Goal: Task Accomplishment & Management: Use online tool/utility

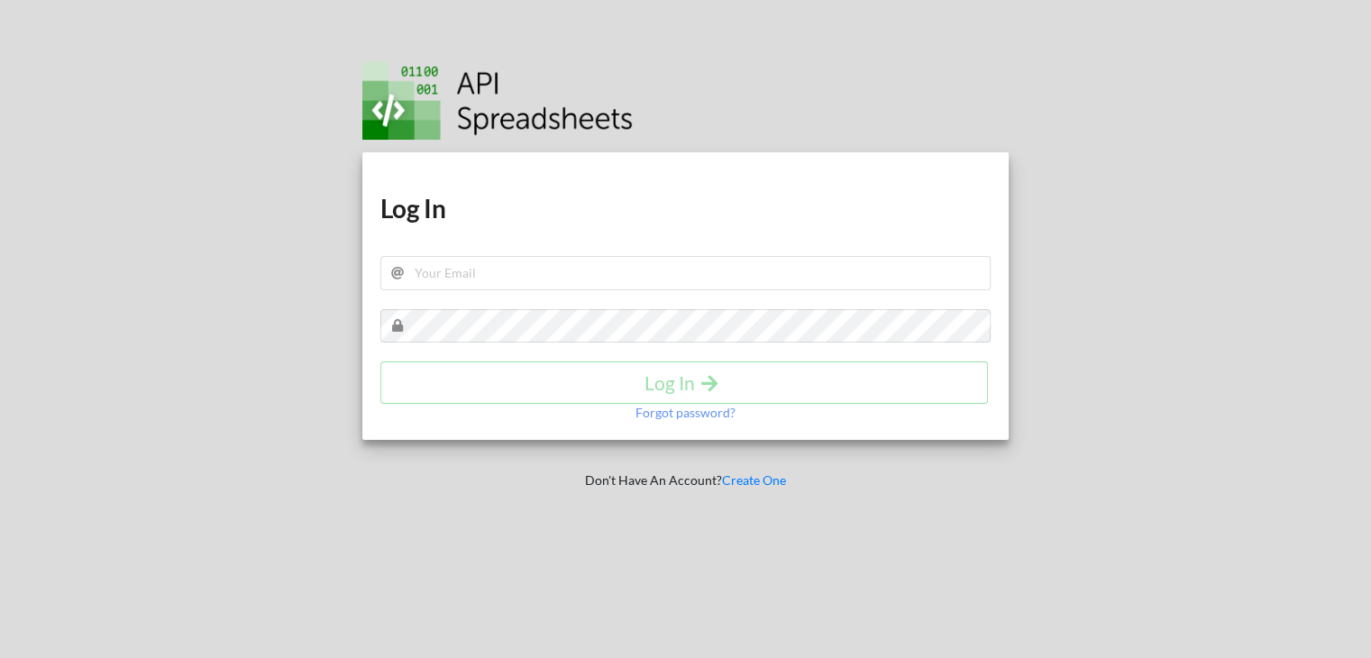
click at [562, 206] on h1 "Log In" at bounding box center [685, 208] width 611 height 32
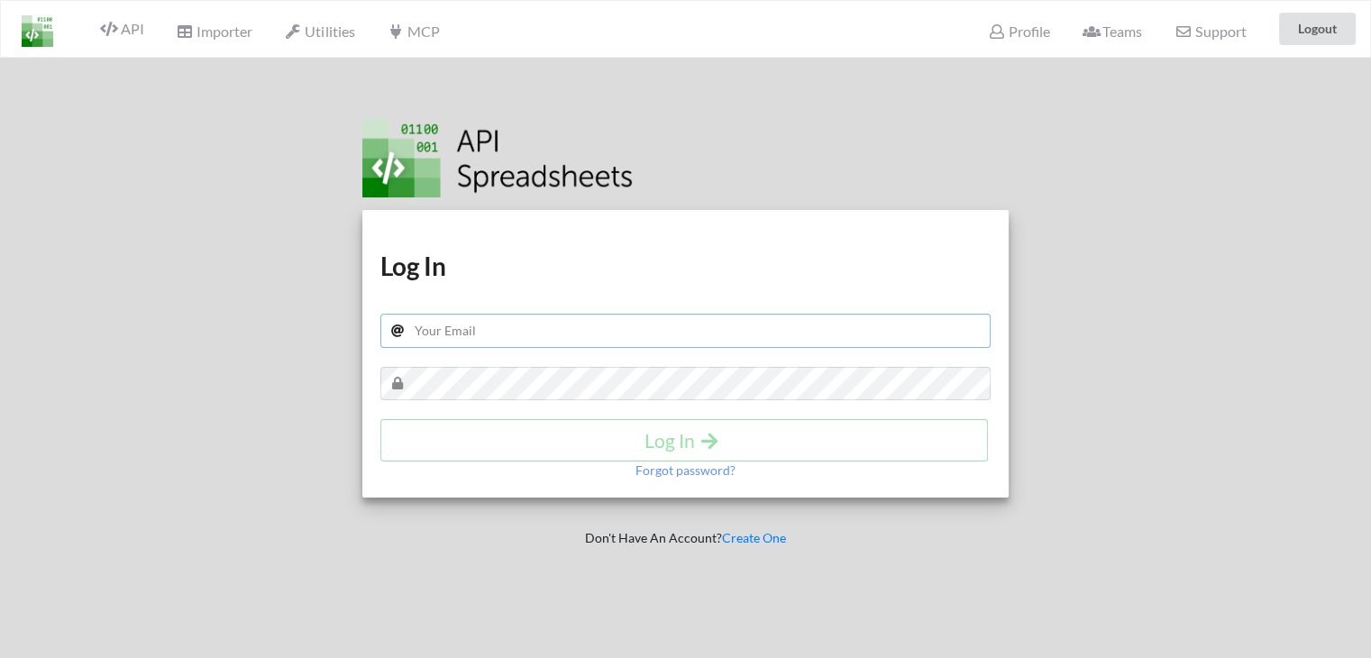
click at [467, 336] on input "text" at bounding box center [685, 331] width 611 height 34
type input "[PERSON_NAME][EMAIL_ADDRESS][DOMAIN_NAME]"
click at [485, 448] on h4 "Log In" at bounding box center [684, 440] width 570 height 23
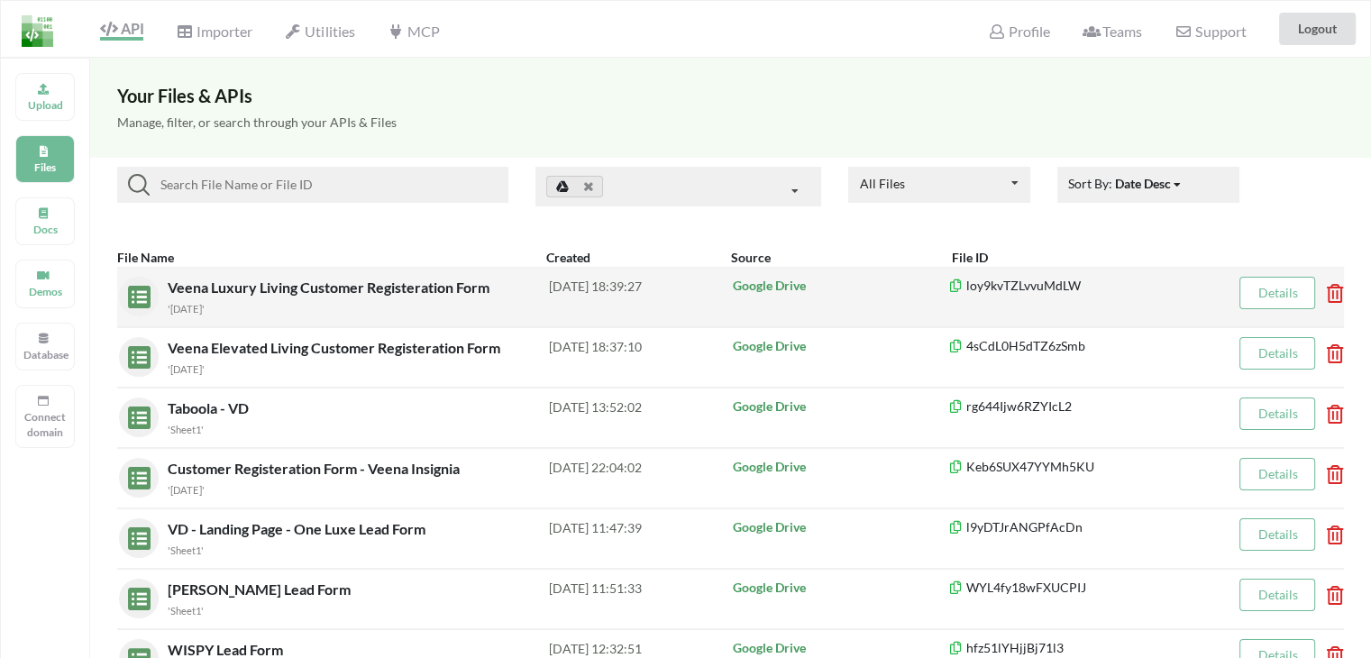
click at [417, 289] on span "Veena Luxury Living Customer Registeration Form" at bounding box center [330, 287] width 325 height 17
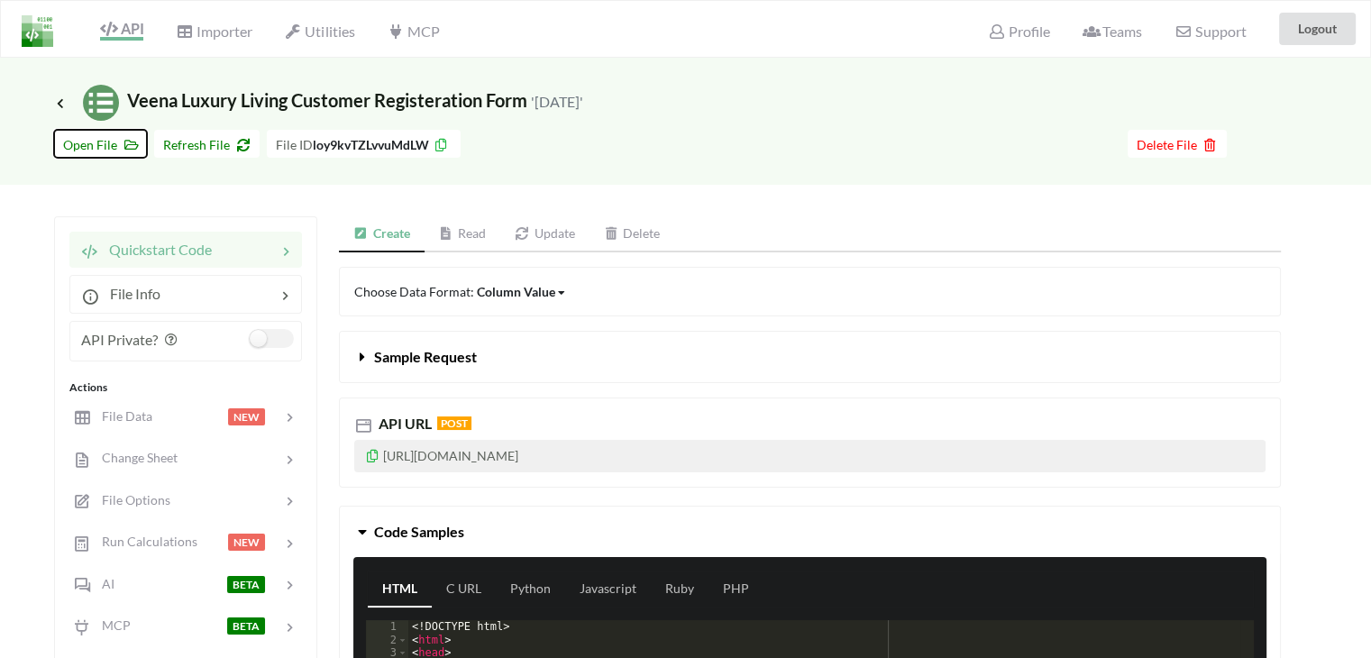
click at [107, 145] on span "Open File" at bounding box center [100, 144] width 75 height 15
click at [233, 130] on button "Refresh File" at bounding box center [206, 144] width 105 height 28
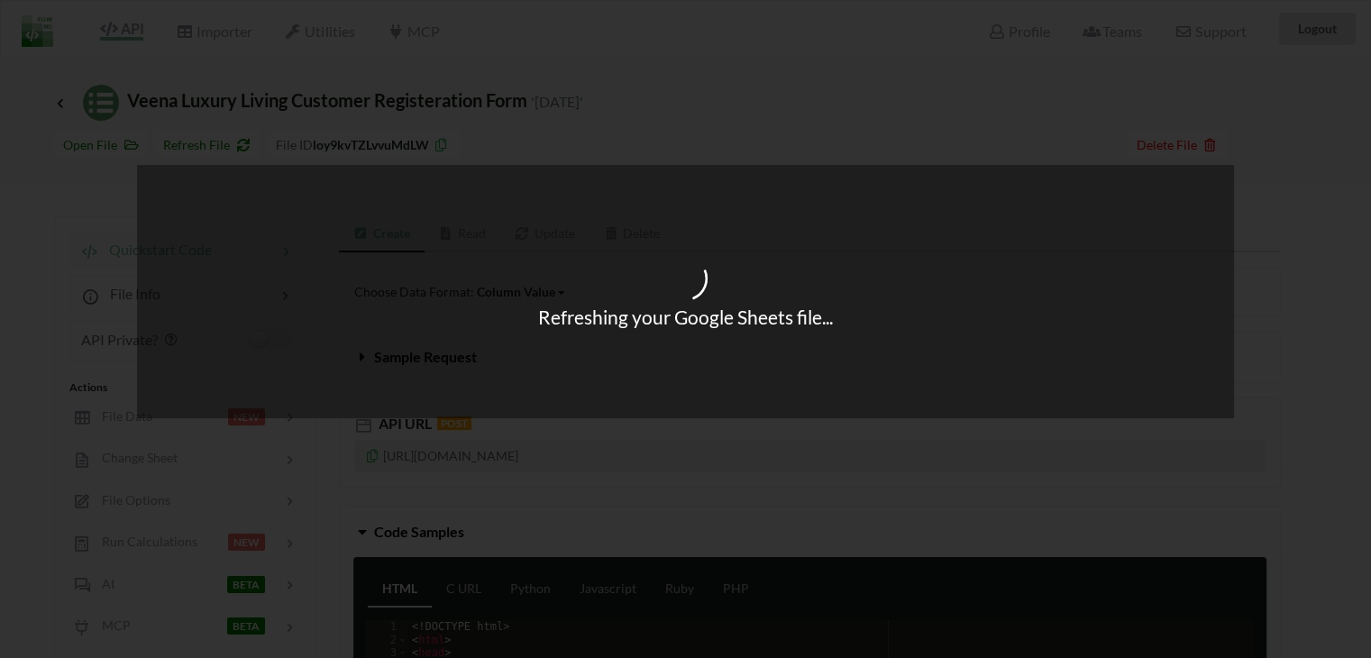
click at [155, 460] on div "Refreshing your Google Sheets file..." at bounding box center [685, 329] width 1371 height 658
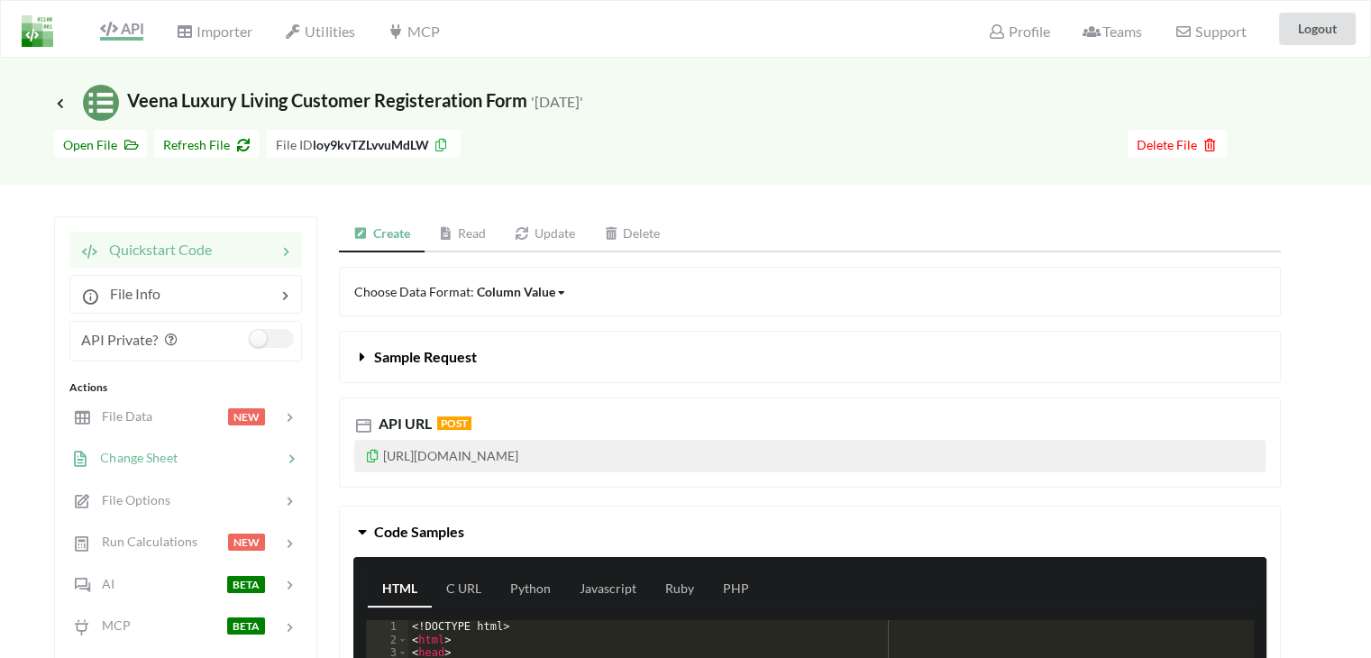
click at [173, 459] on span "Change Sheet" at bounding box center [133, 457] width 88 height 15
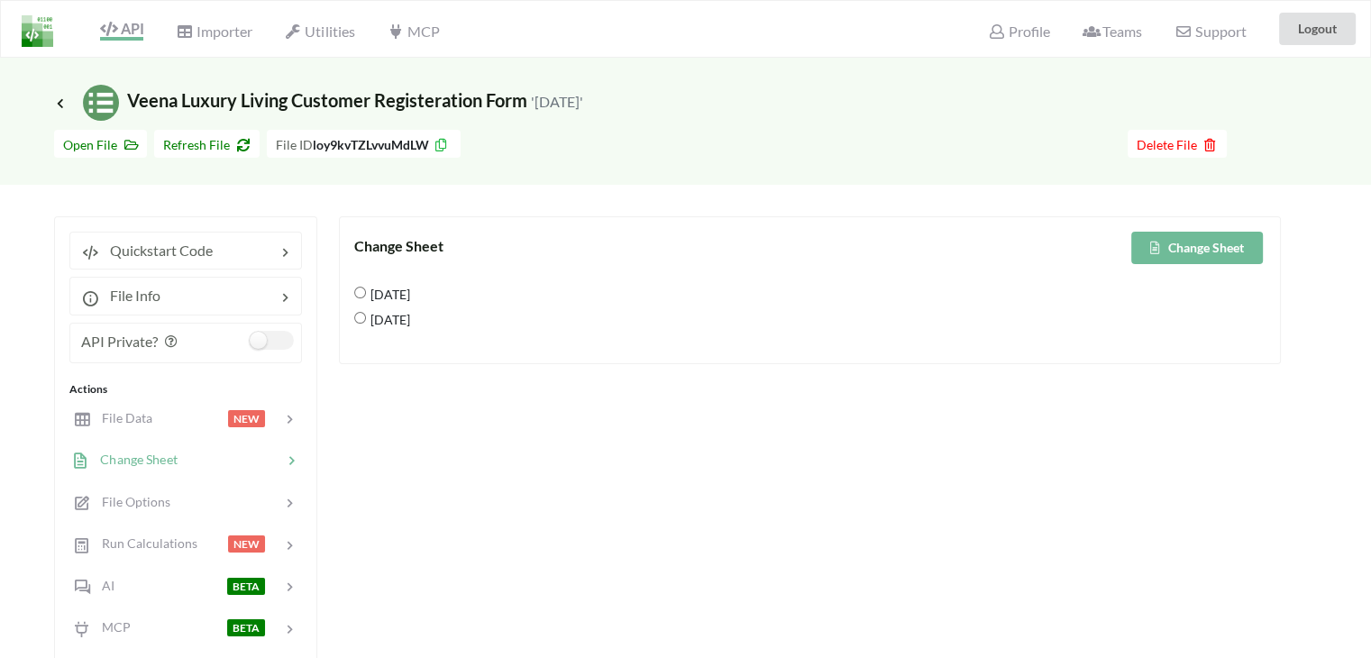
click at [354, 313] on 2025 "[DATE]" at bounding box center [360, 318] width 12 height 12
radio 2025 "true"
click at [1153, 246] on icon at bounding box center [1154, 247] width 15 height 11
click at [63, 103] on icon at bounding box center [60, 102] width 13 height 11
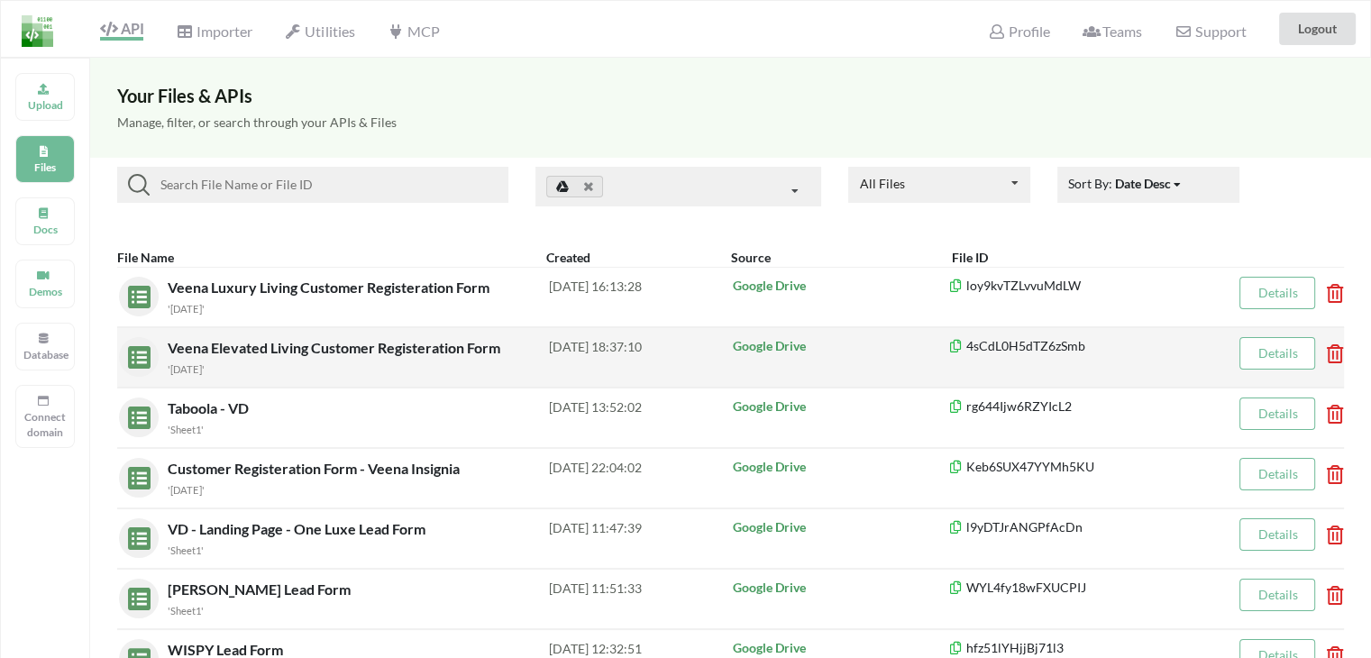
click at [263, 345] on span "Veena Elevated Living Customer Registeration Form" at bounding box center [336, 347] width 336 height 17
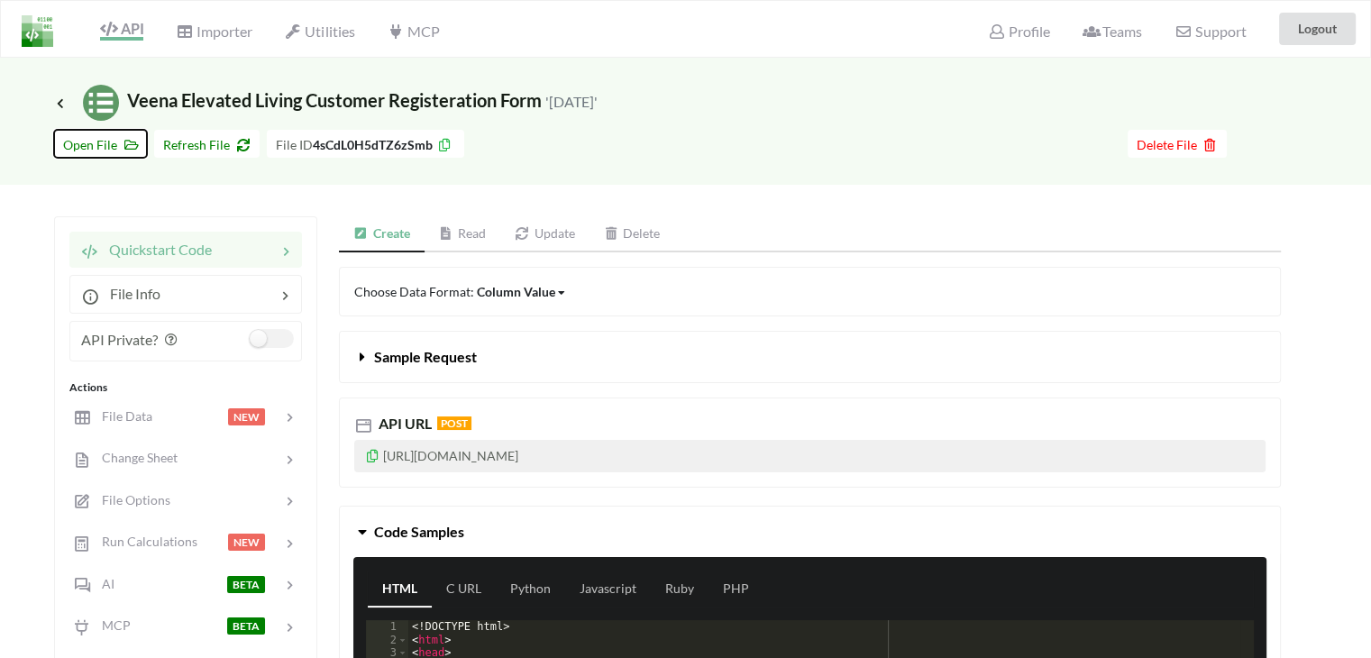
click at [111, 149] on span "Open File" at bounding box center [100, 144] width 75 height 15
click at [184, 145] on span "Refresh File" at bounding box center [206, 144] width 87 height 15
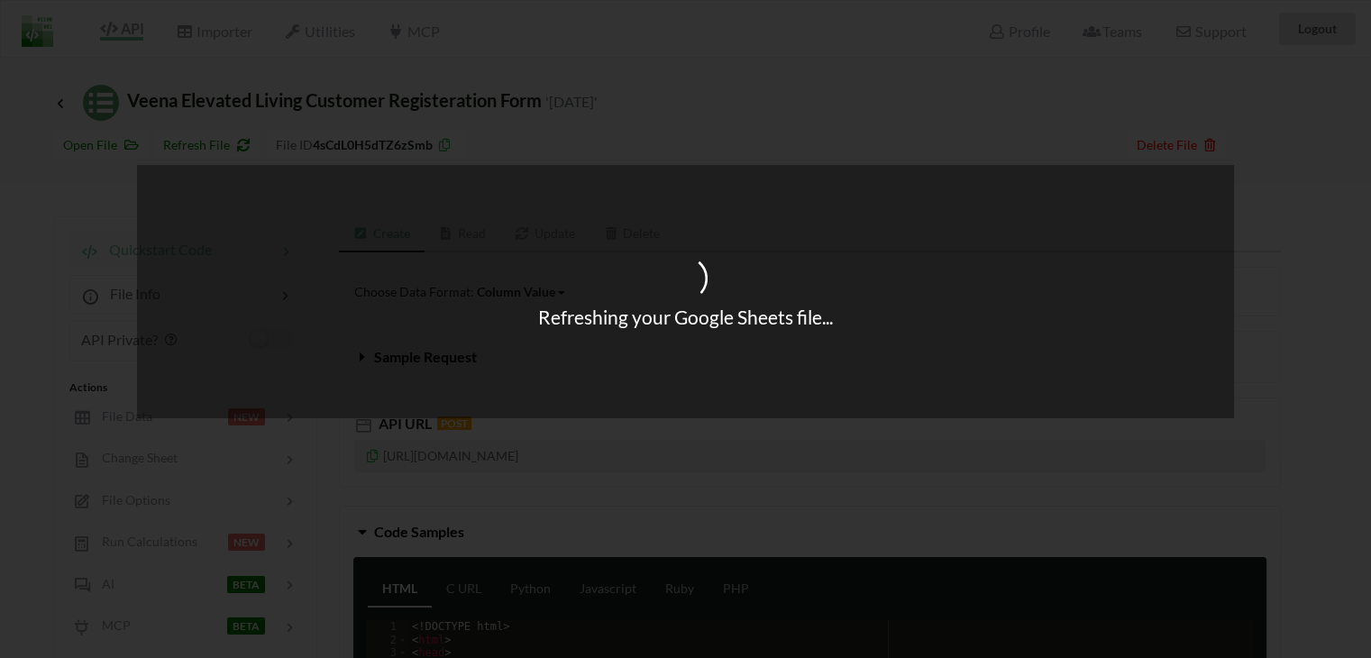
click at [144, 461] on div "Refreshing your Google Sheets file..." at bounding box center [685, 329] width 1371 height 658
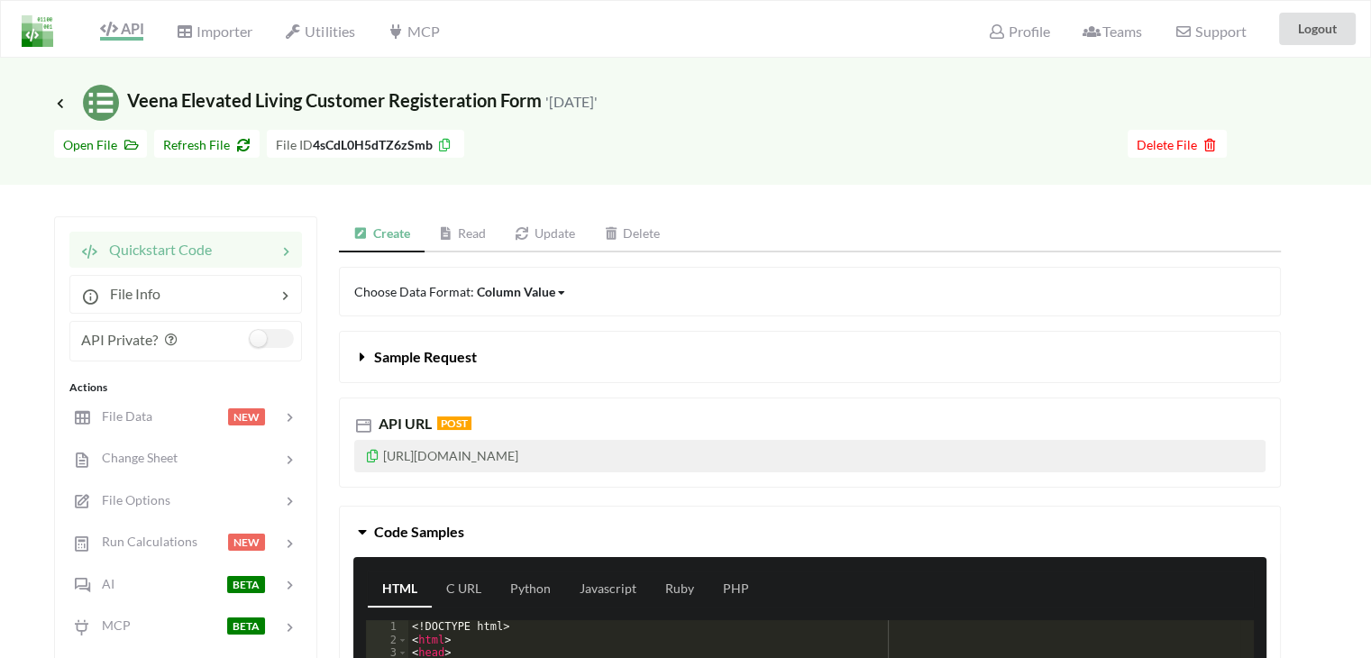
click at [142, 455] on span "Change Sheet" at bounding box center [134, 457] width 87 height 15
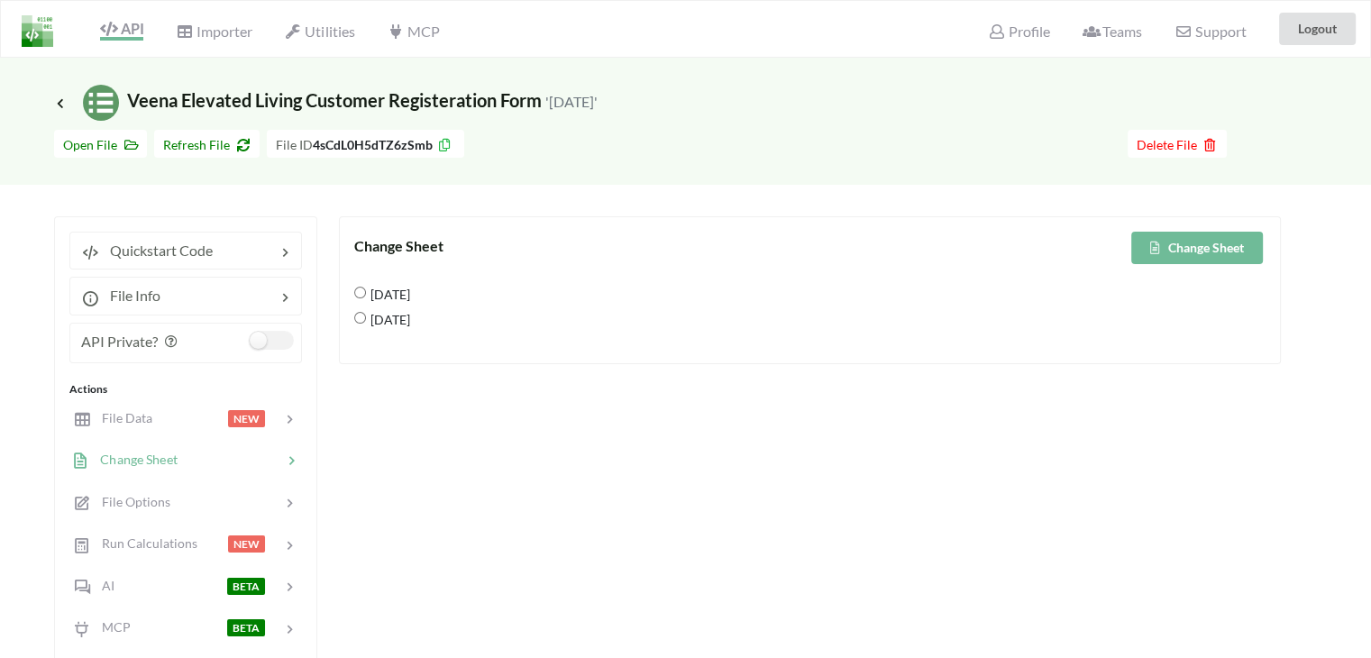
click at [359, 312] on 2025 "[DATE]" at bounding box center [360, 318] width 12 height 12
radio 2025 "true"
click at [1190, 252] on button "Change Sheet" at bounding box center [1197, 248] width 132 height 32
click at [63, 98] on icon at bounding box center [60, 103] width 16 height 14
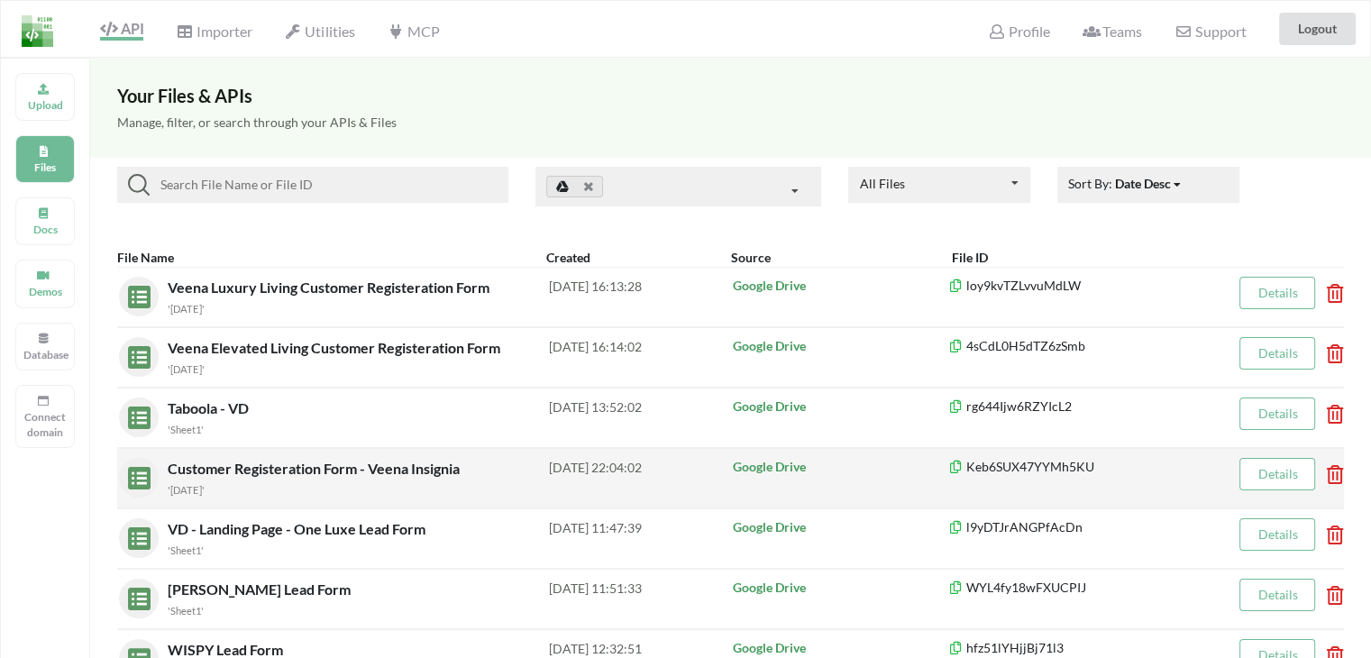
click at [342, 467] on span "Customer Registeration Form - Veena Insignia" at bounding box center [316, 468] width 296 height 17
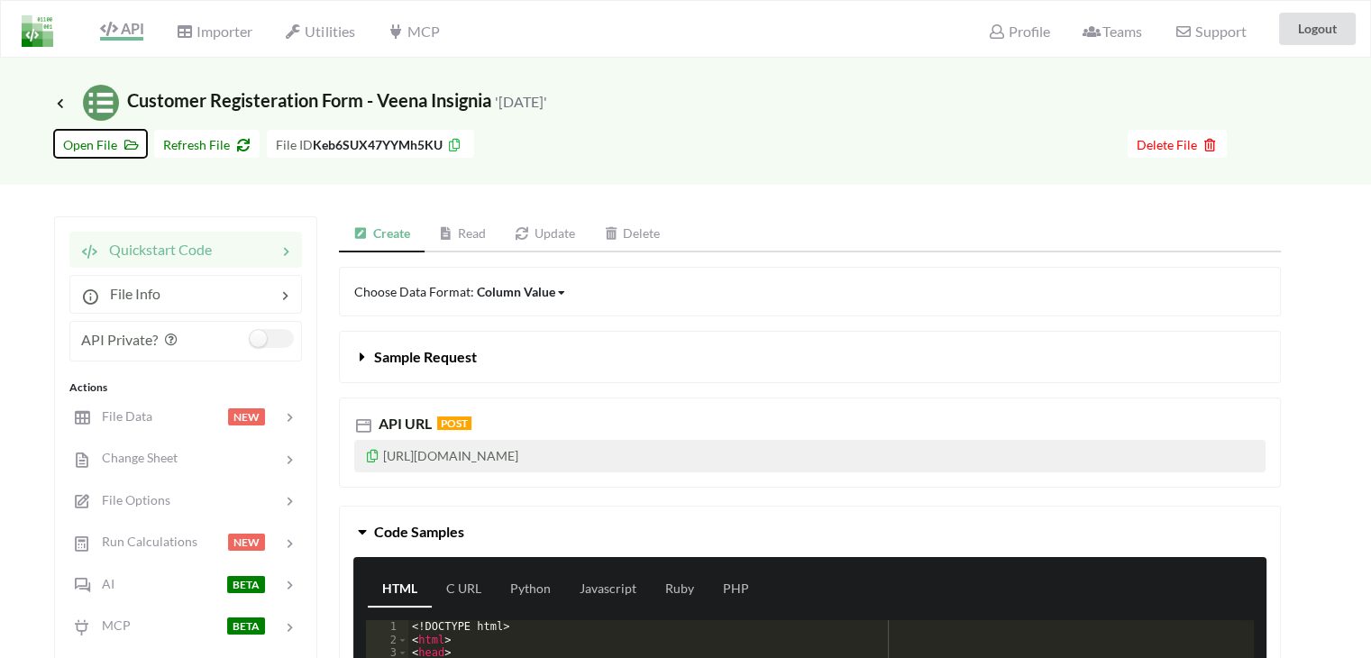
click at [96, 145] on span "Open File" at bounding box center [100, 144] width 75 height 15
click at [218, 138] on span "Refresh File" at bounding box center [206, 144] width 87 height 15
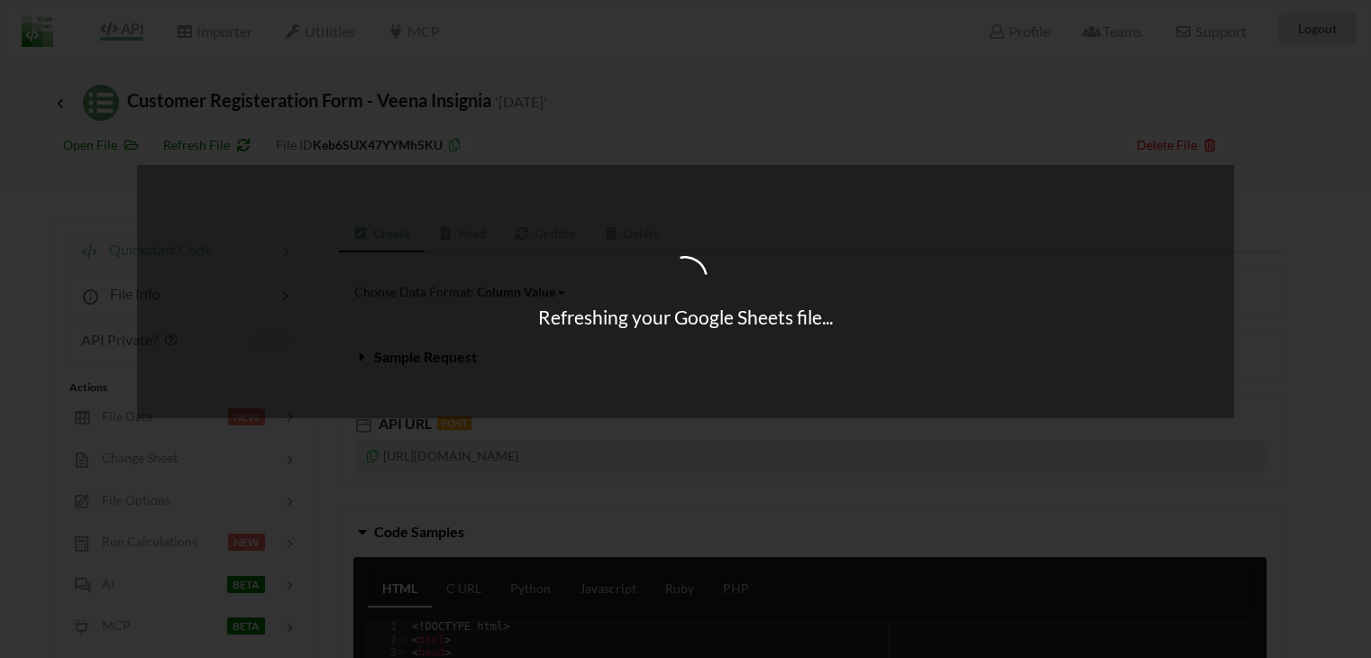
click at [148, 456] on div "Refreshing your Google Sheets file..." at bounding box center [685, 329] width 1371 height 658
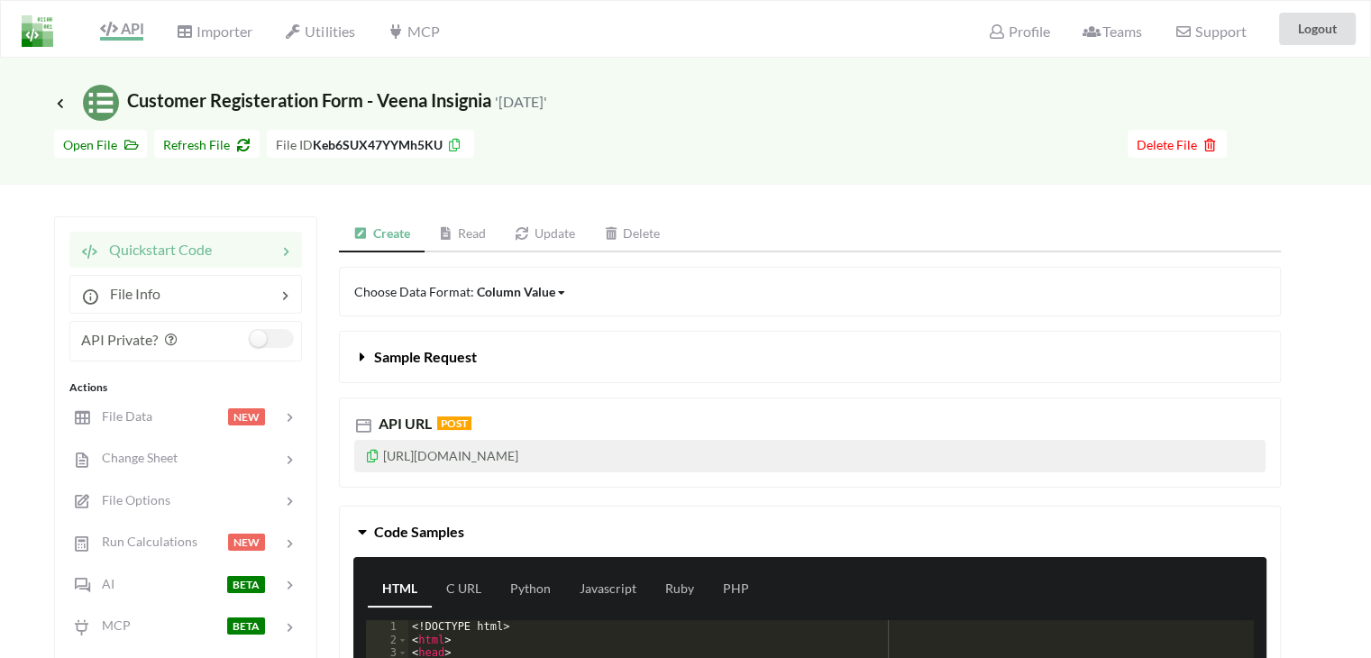
click at [172, 459] on span "Change Sheet" at bounding box center [134, 457] width 87 height 15
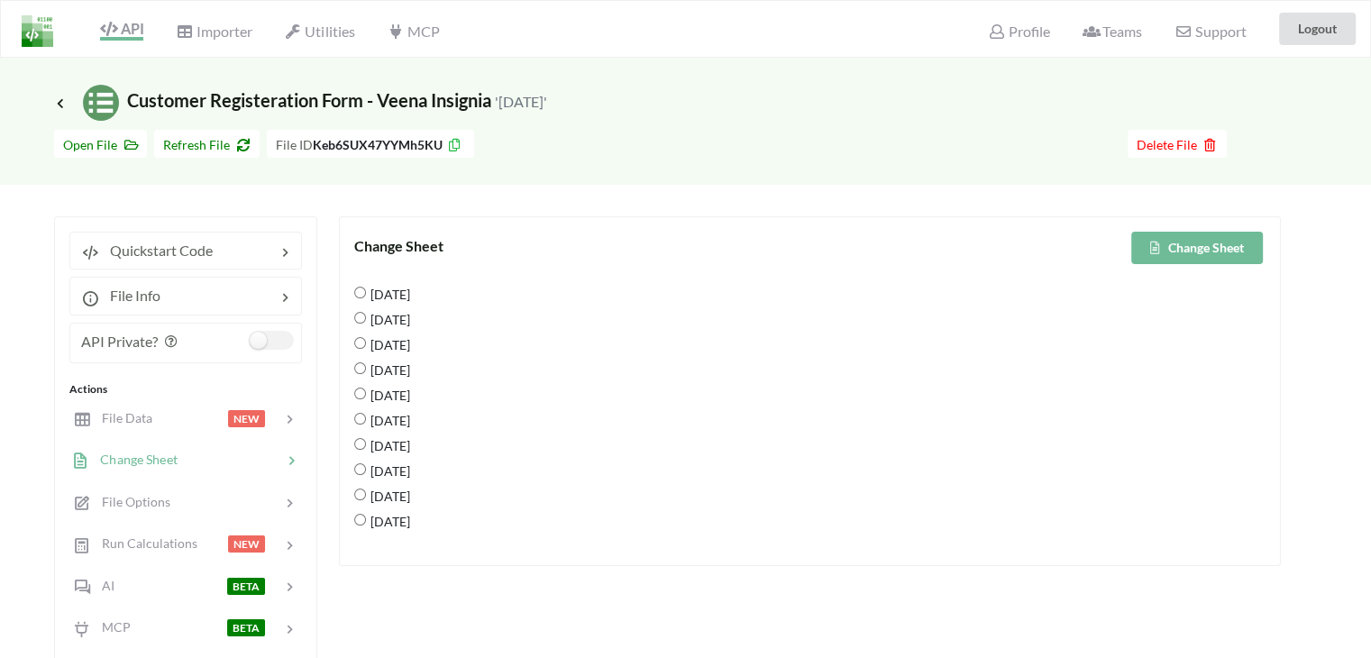
click at [355, 519] on 2025 "[DATE]" at bounding box center [360, 520] width 12 height 12
radio 2025 "true"
click at [1197, 235] on button "Change Sheet" at bounding box center [1197, 248] width 132 height 32
click at [61, 112] on h3 "Icon Link Customer Registeration Form - Veena Insignia '[DATE]'" at bounding box center [300, 103] width 493 height 36
click at [68, 99] on span "Icon Link" at bounding box center [62, 103] width 16 height 14
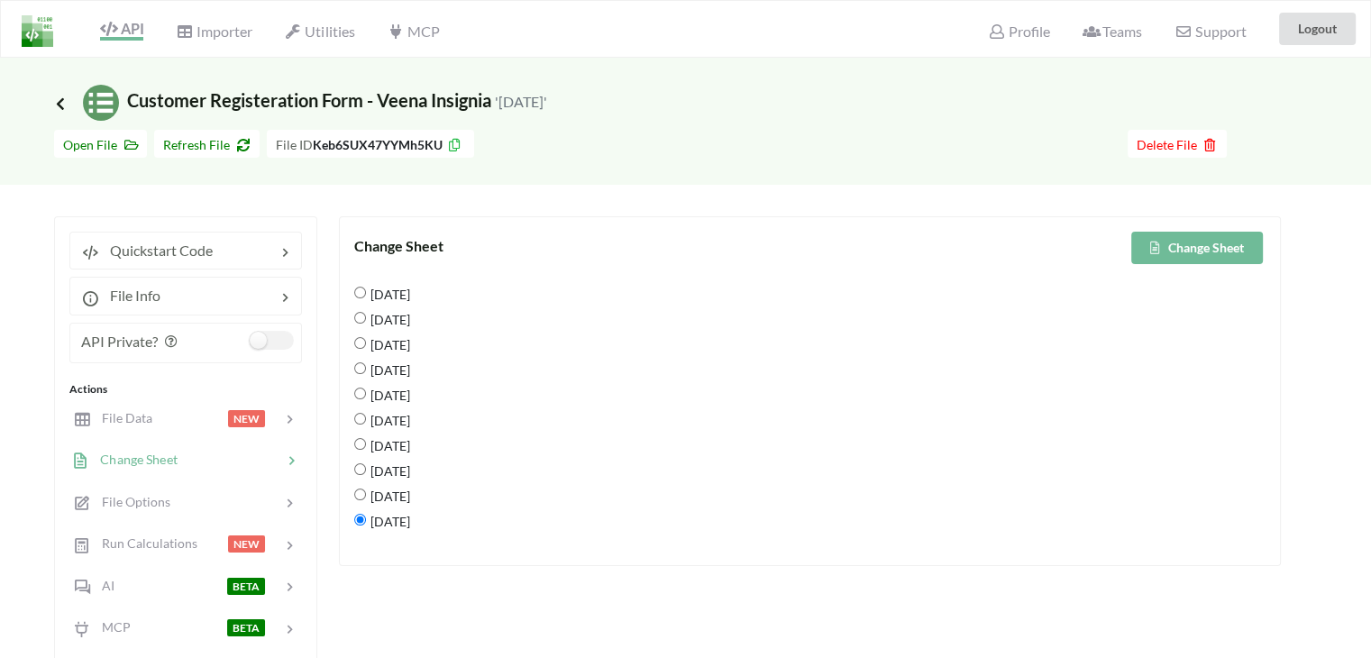
click at [56, 105] on icon at bounding box center [60, 103] width 16 height 14
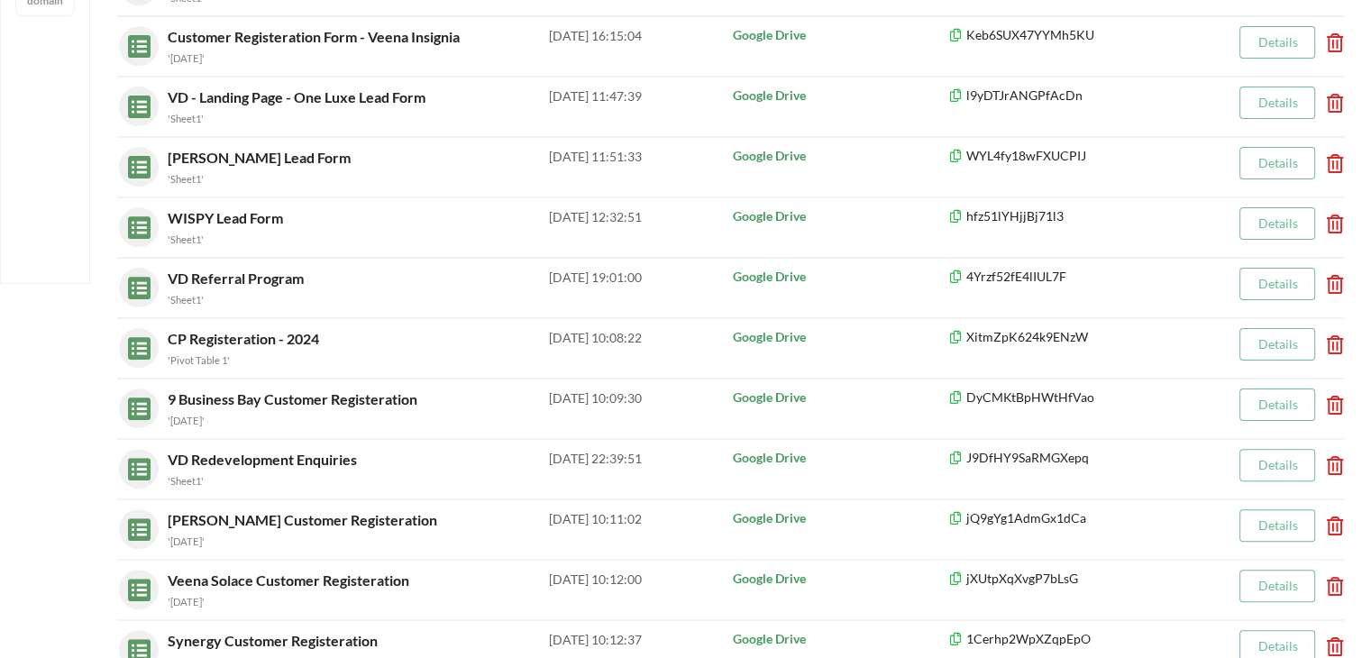
scroll to position [365, 0]
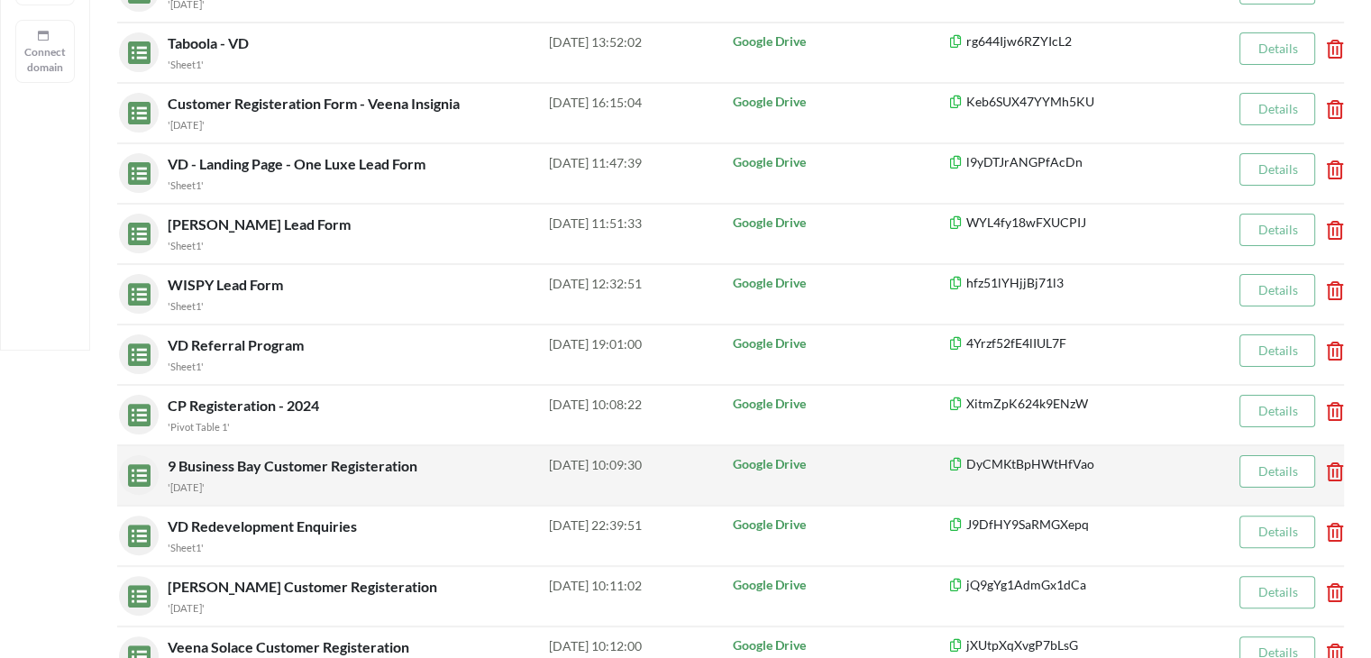
click at [344, 469] on span "9 Business Bay Customer Registeration" at bounding box center [294, 465] width 253 height 17
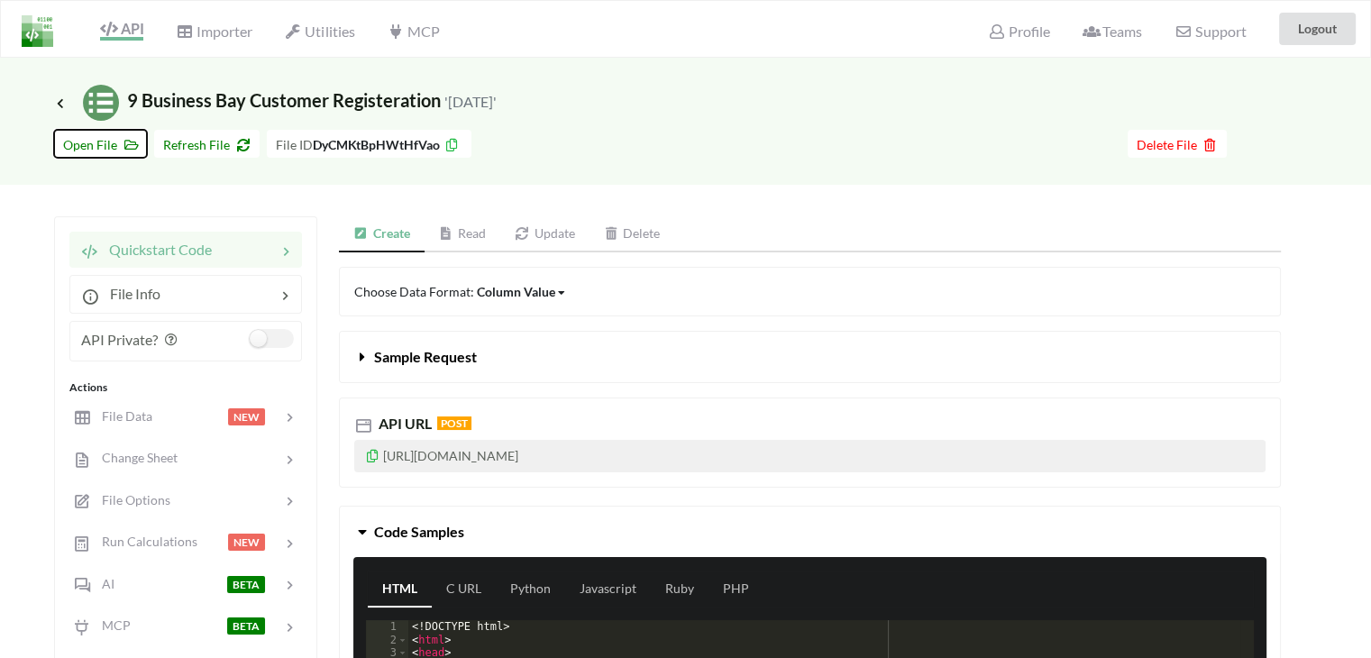
click at [83, 146] on span "Open File" at bounding box center [100, 144] width 75 height 15
click at [223, 138] on span "Refresh File" at bounding box center [206, 144] width 87 height 15
click at [149, 452] on span "Change Sheet" at bounding box center [133, 457] width 88 height 15
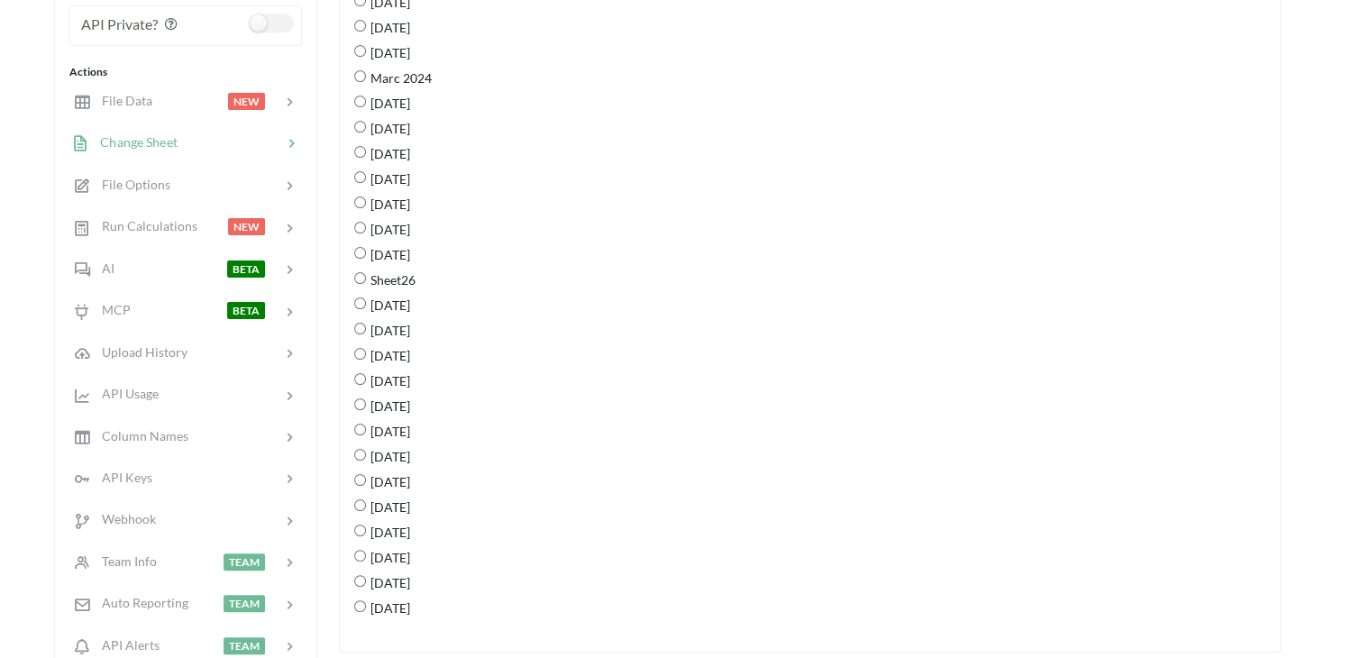
scroll to position [321, 0]
click at [355, 597] on 2025 "[DATE]" at bounding box center [360, 603] width 12 height 12
radio 2025 "true"
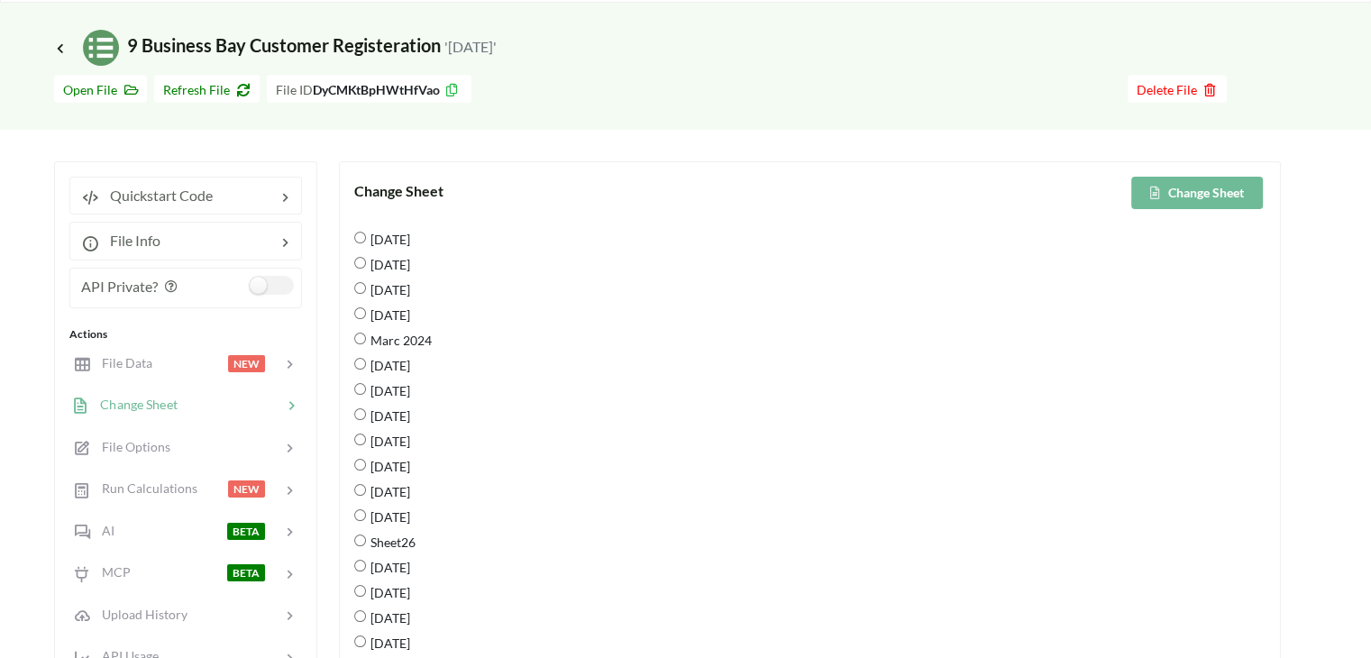
scroll to position [47, 0]
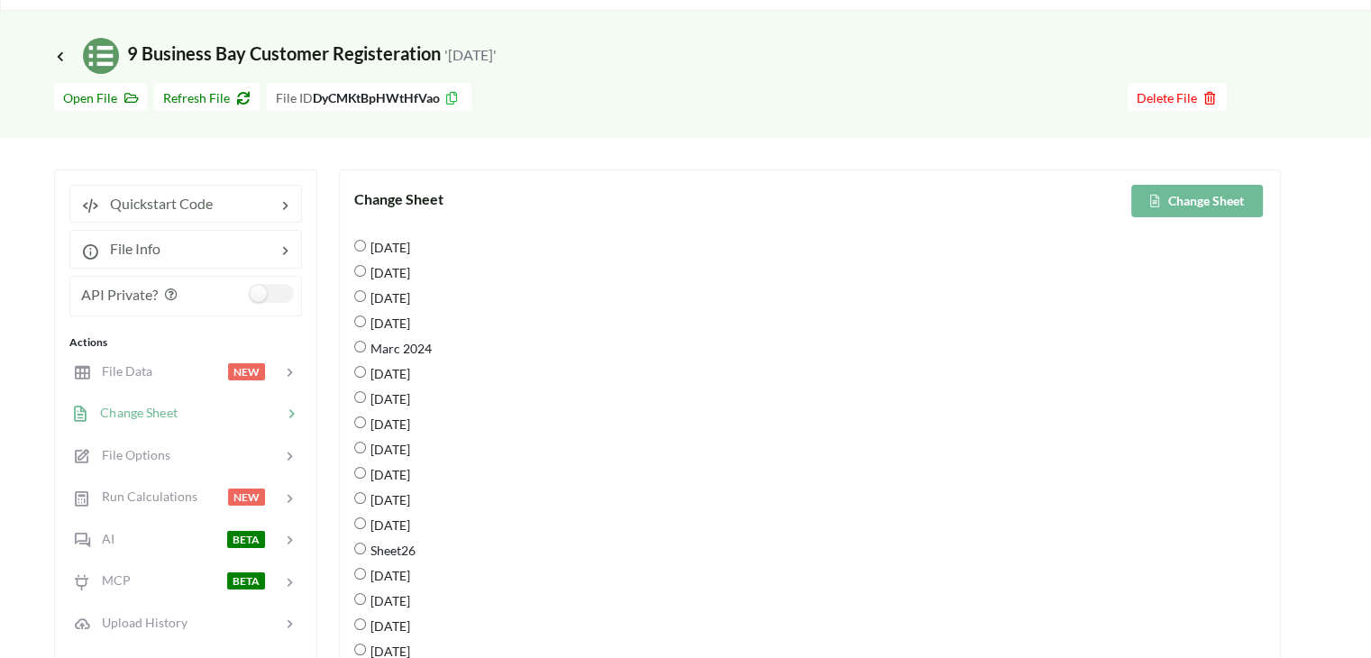
click at [1175, 195] on button "Change Sheet" at bounding box center [1197, 201] width 132 height 32
click at [57, 59] on icon at bounding box center [60, 56] width 16 height 14
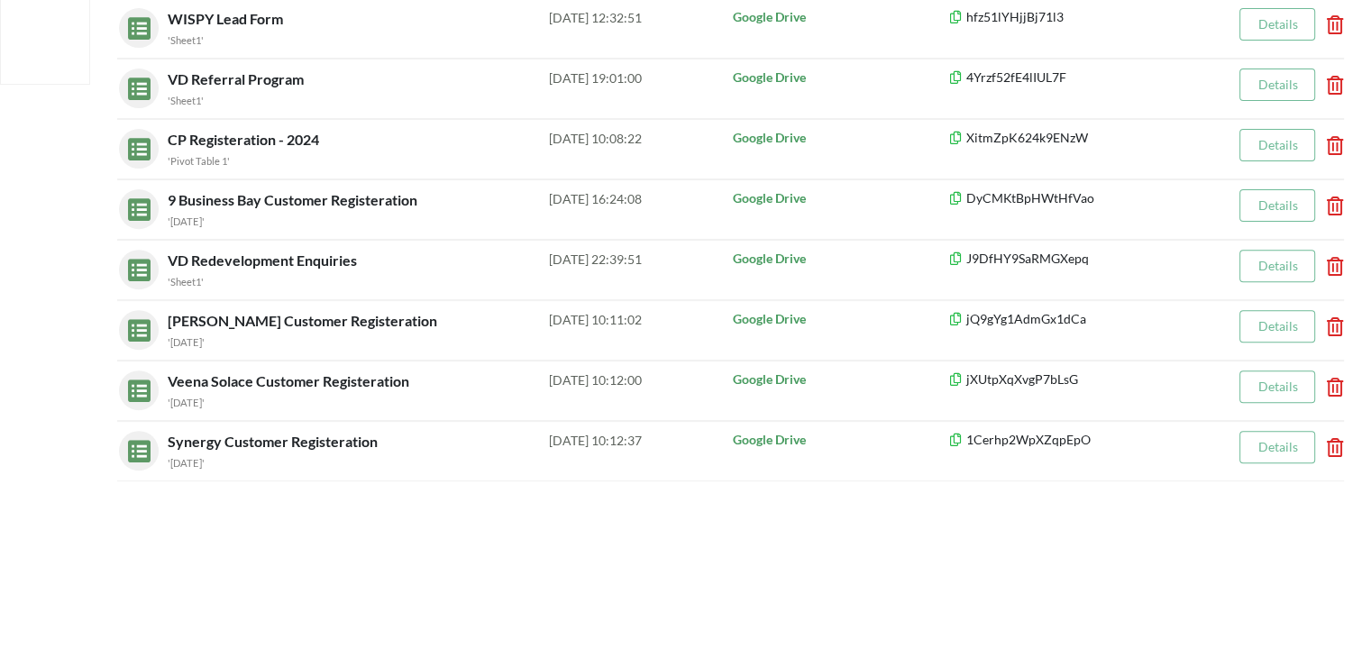
scroll to position [663, 0]
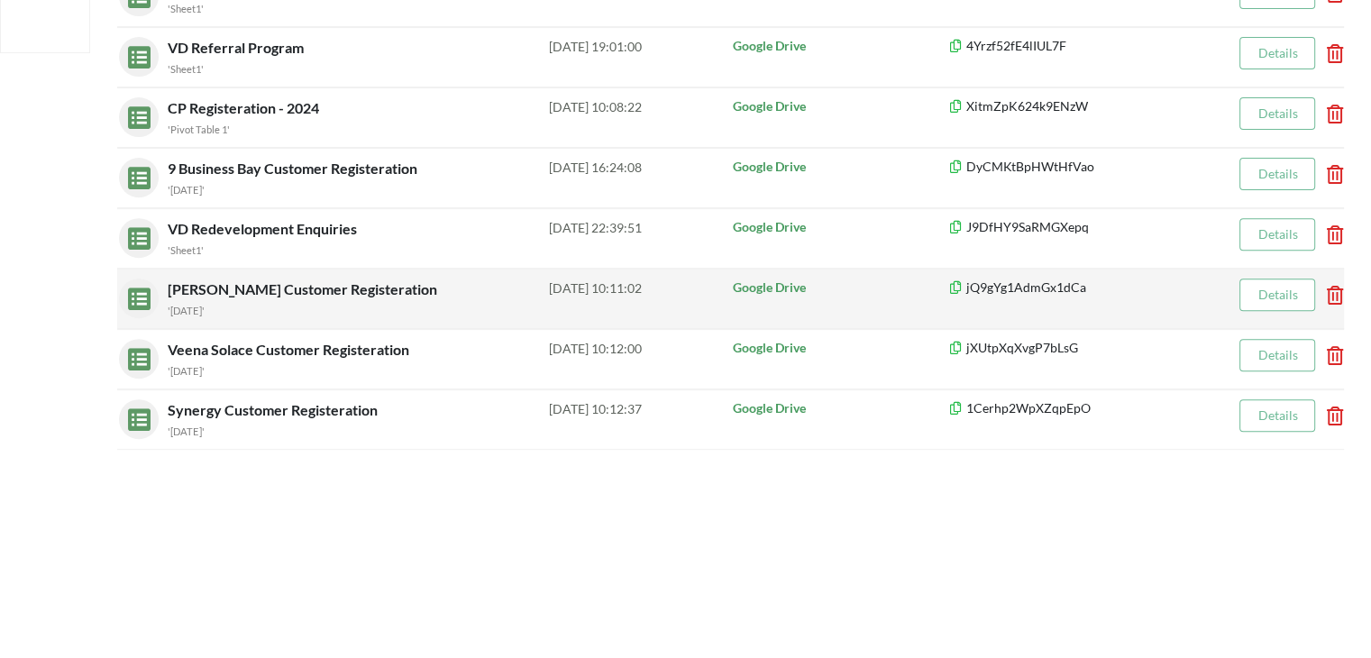
click at [315, 293] on span "[PERSON_NAME] Customer Registeration" at bounding box center [304, 288] width 273 height 17
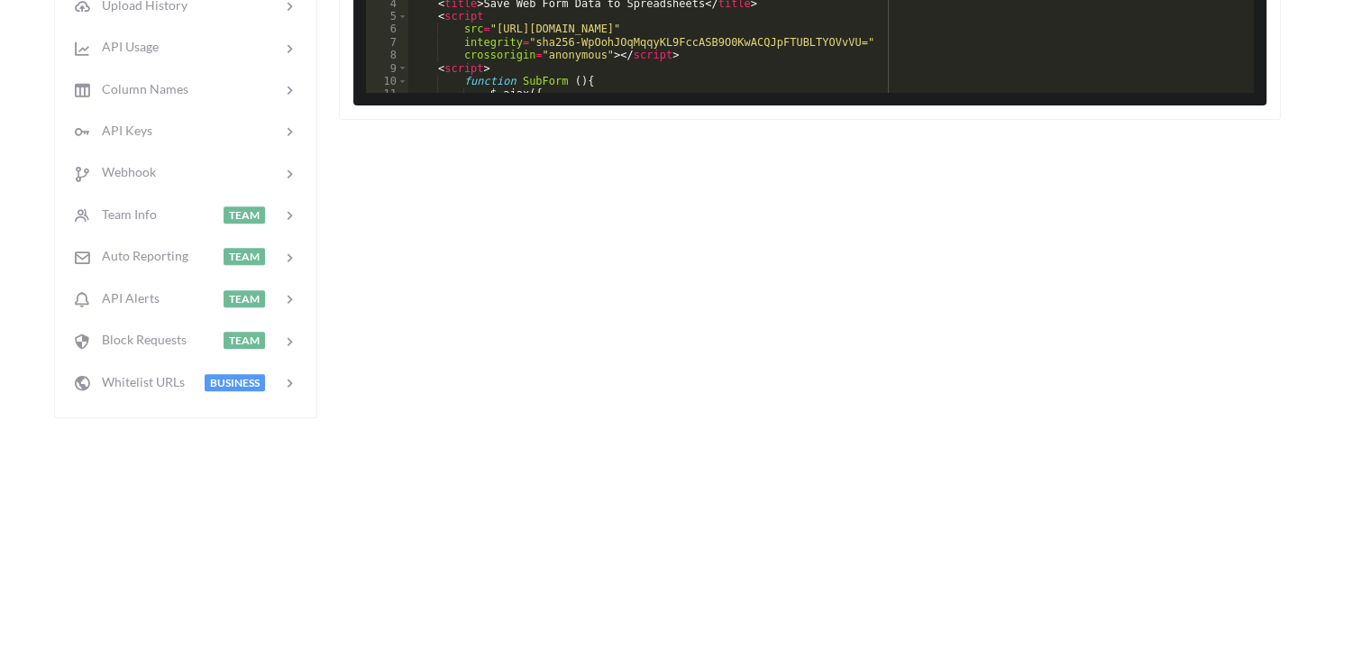
scroll to position [87, 0]
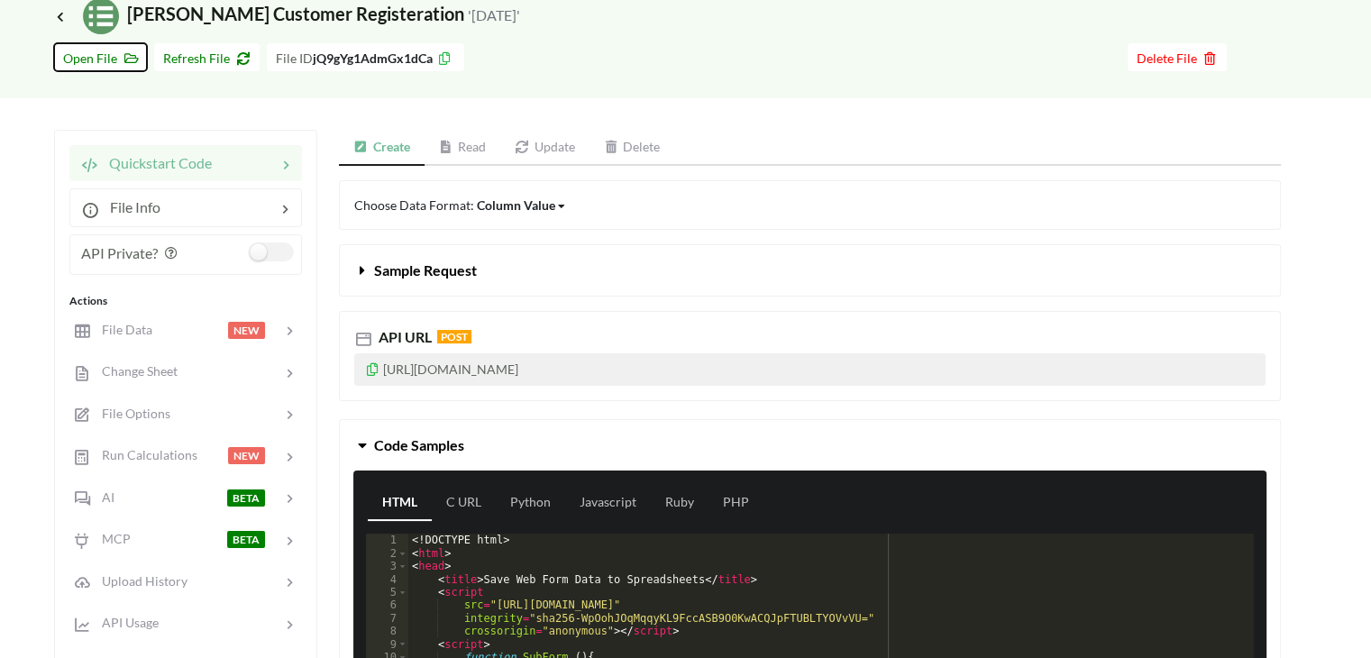
click at [77, 53] on span "Open File" at bounding box center [100, 57] width 75 height 15
click at [203, 52] on span "Refresh File" at bounding box center [206, 57] width 87 height 15
click at [148, 375] on span "Change Sheet" at bounding box center [133, 370] width 88 height 15
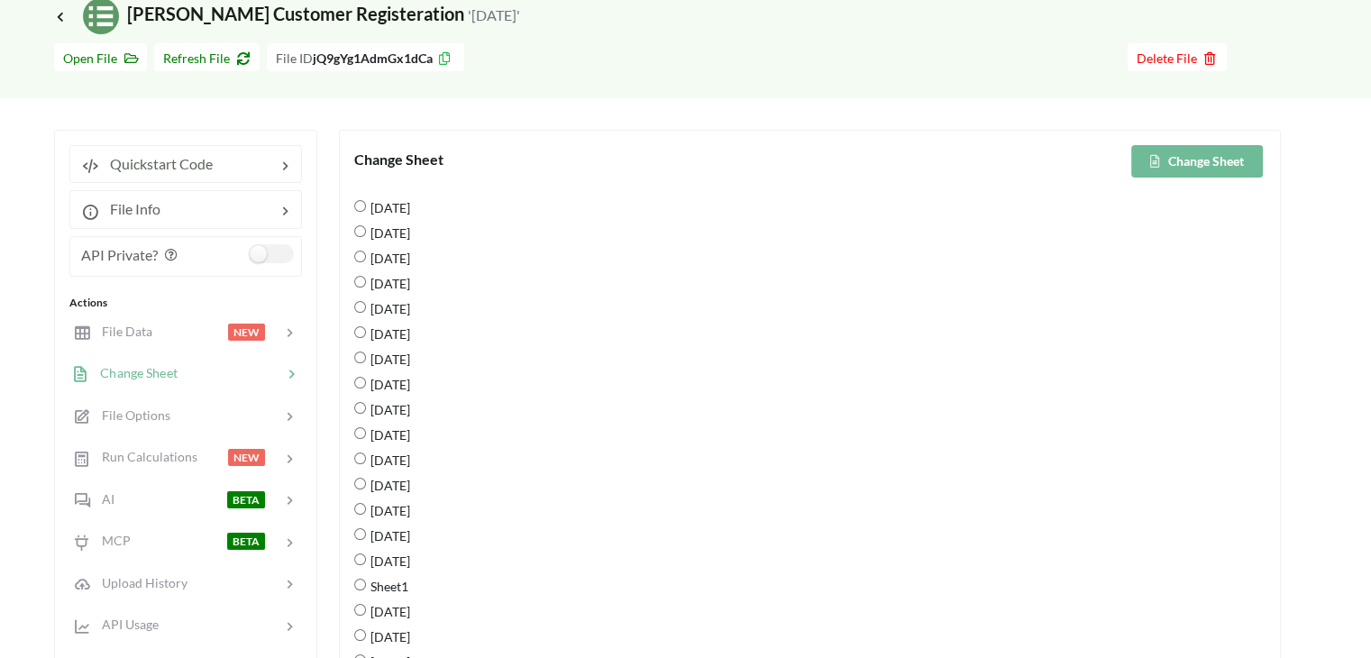
click at [397, 436] on span "[DATE]" at bounding box center [388, 435] width 44 height 38
click at [366, 436] on 2025 "[DATE]" at bounding box center [360, 433] width 12 height 12
radio 2025 "true"
click at [1211, 161] on button "Change Sheet" at bounding box center [1197, 161] width 132 height 32
click at [60, 12] on icon at bounding box center [60, 16] width 16 height 14
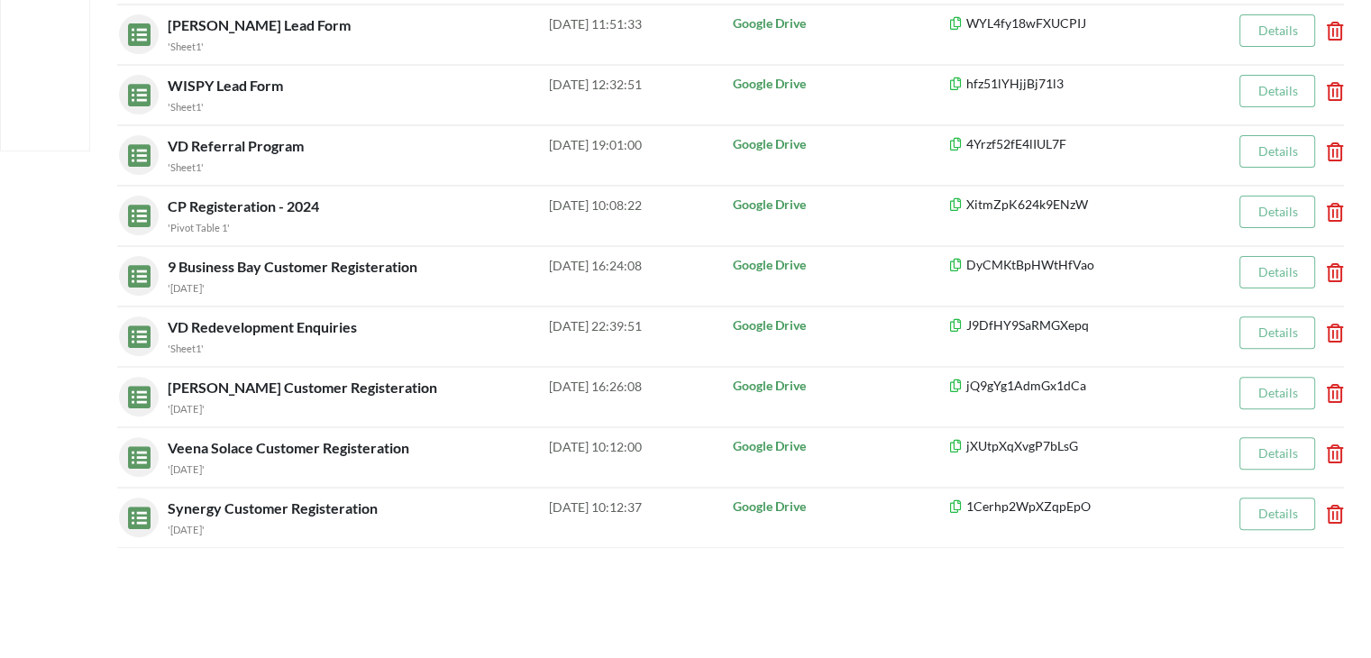
scroll to position [589, 0]
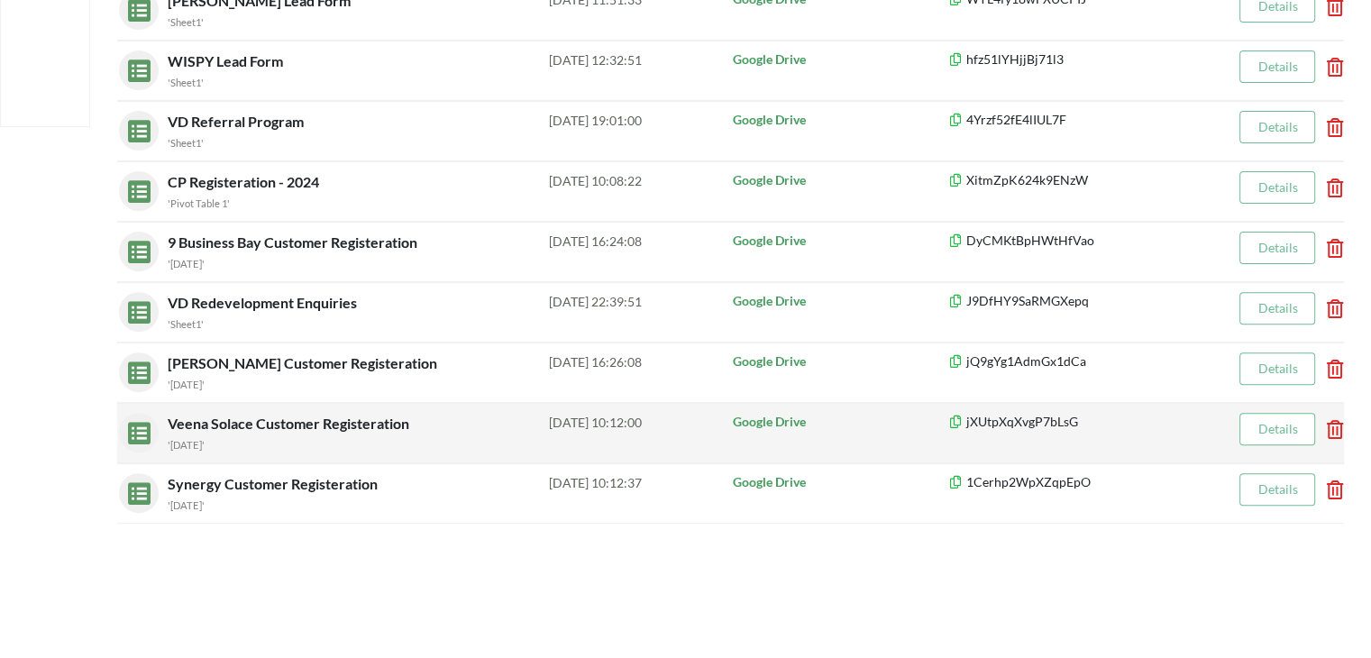
click at [266, 421] on span "Veena Solace Customer Registeration" at bounding box center [290, 423] width 245 height 17
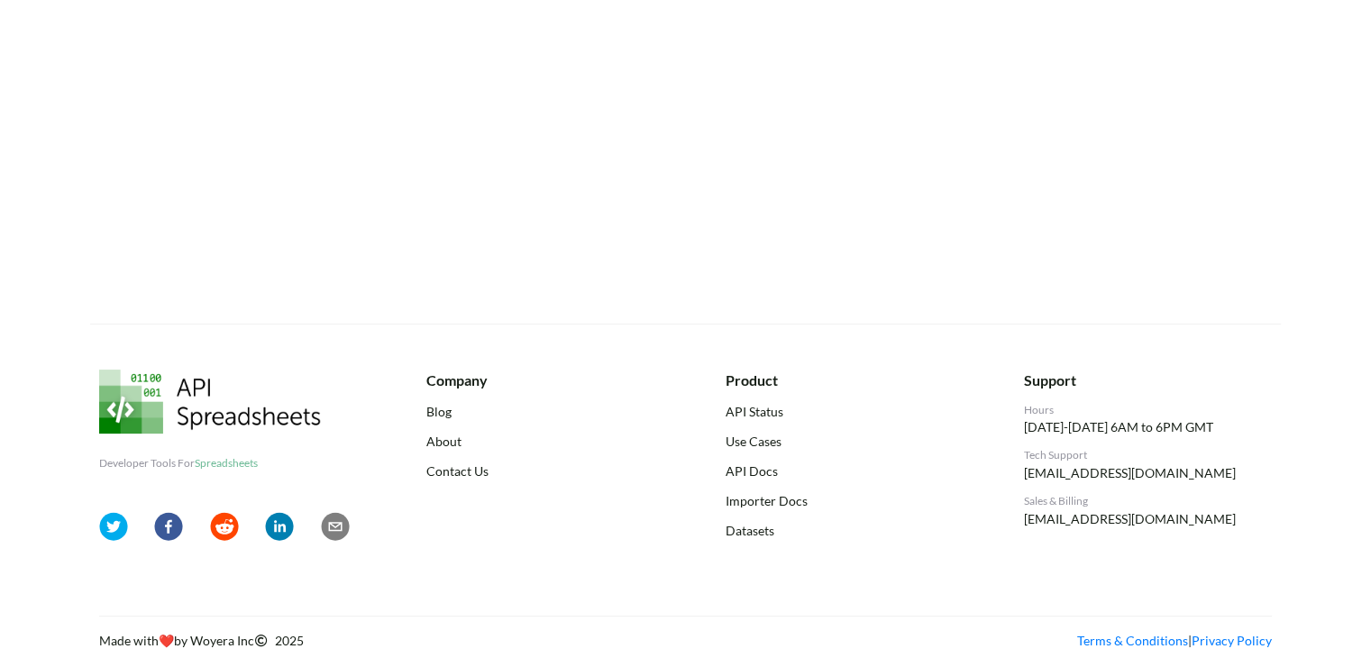
scroll to position [589, 0]
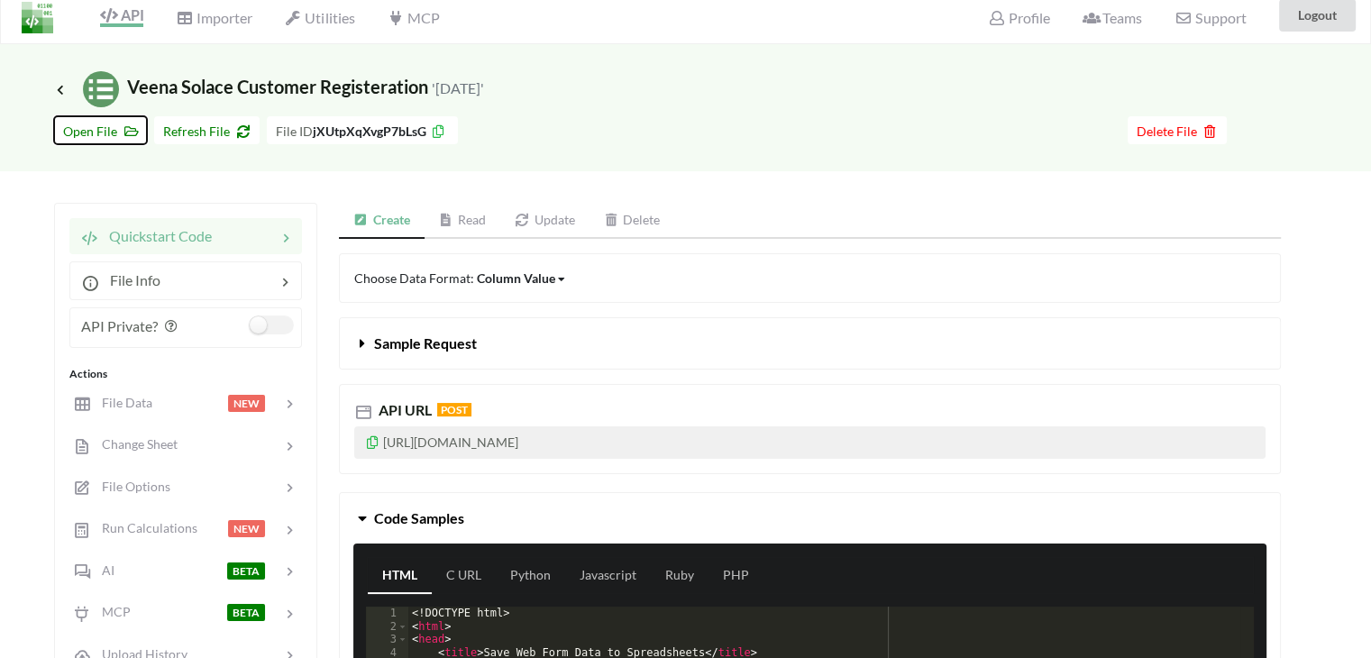
click at [76, 135] on span "Open File" at bounding box center [100, 130] width 75 height 15
drag, startPoint x: 148, startPoint y: 159, endPoint x: 166, endPoint y: 141, distance: 25.5
click at [151, 152] on div "Go To Files page Download hidden Open File Refresh File File ID jXUtpXqXvgP7bLs…" at bounding box center [685, 139] width 1371 height 64
click at [169, 138] on button "Refresh File" at bounding box center [206, 130] width 105 height 28
click at [176, 441] on span "Change Sheet" at bounding box center [133, 443] width 88 height 15
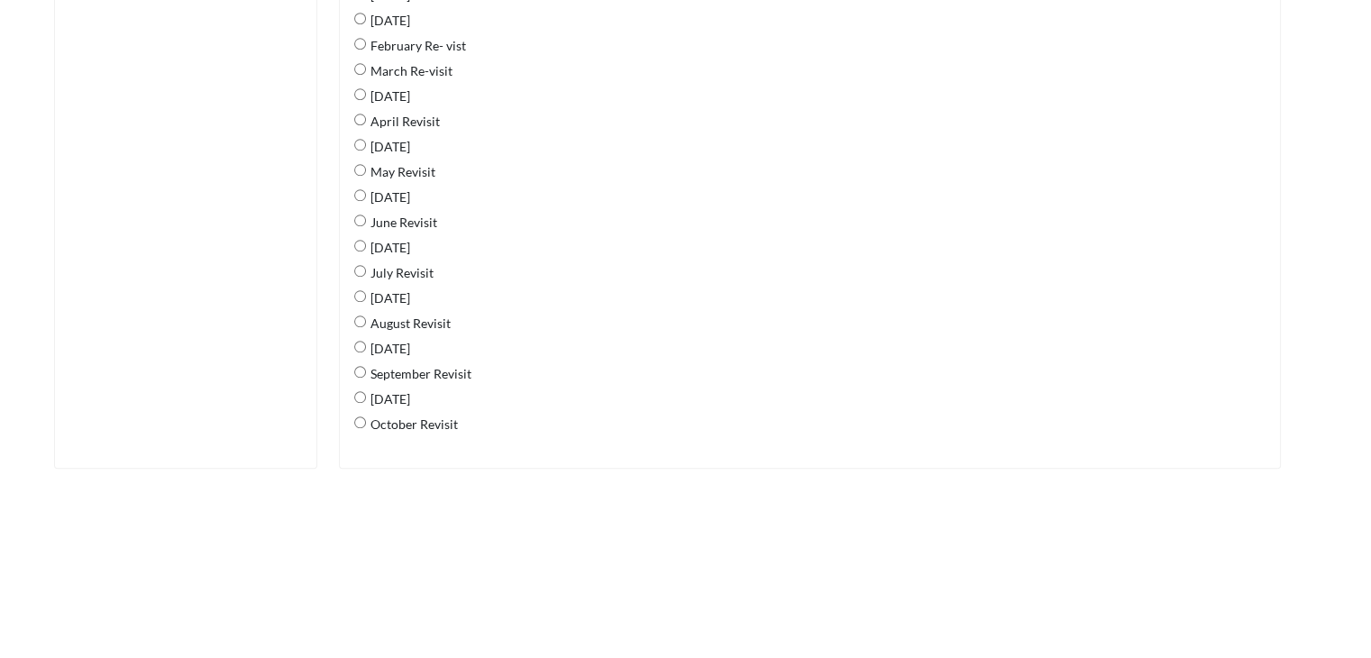
scroll to position [1577, 0]
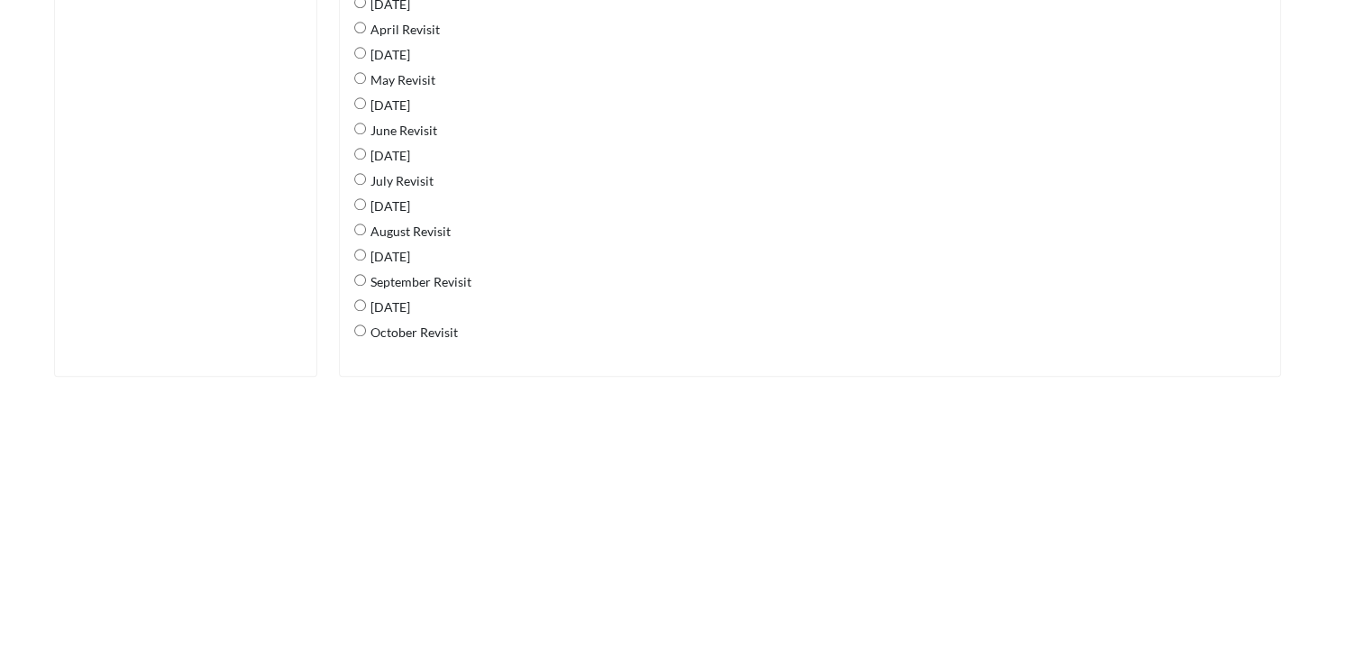
click at [386, 301] on span "[DATE]" at bounding box center [388, 307] width 44 height 38
click at [366, 301] on 2025 "[DATE]" at bounding box center [360, 305] width 12 height 12
radio 2025 "true"
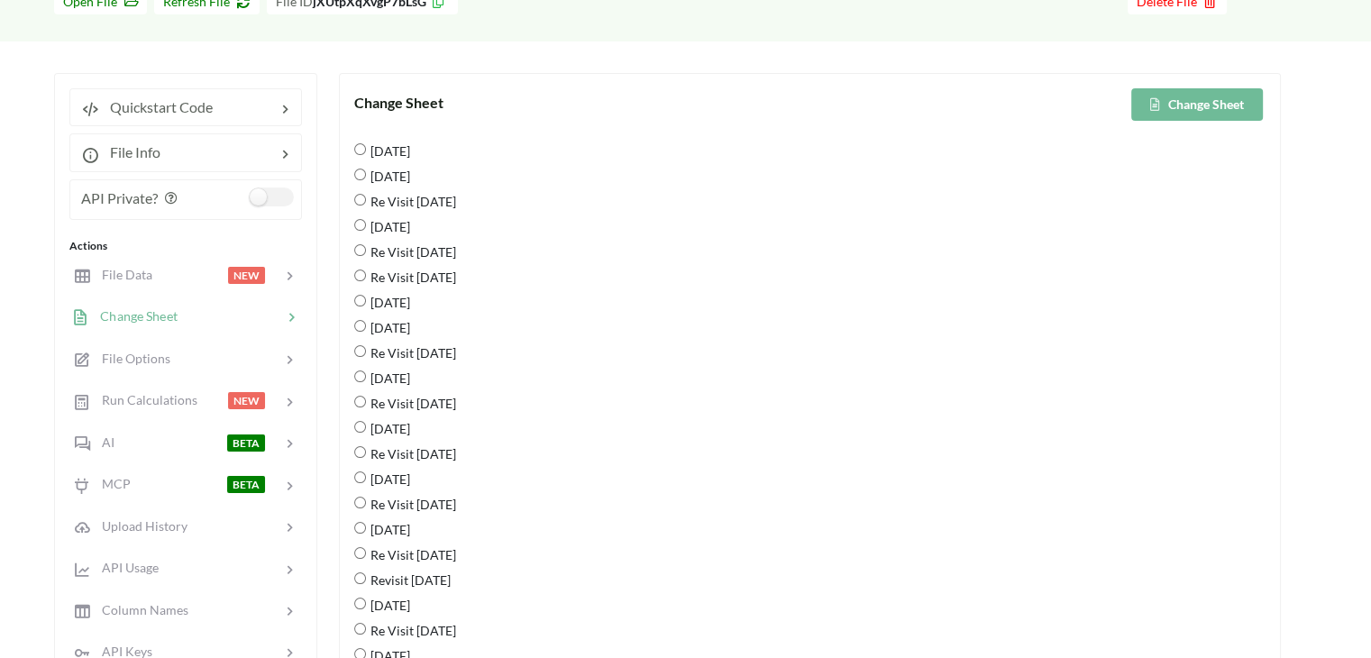
scroll to position [100, 0]
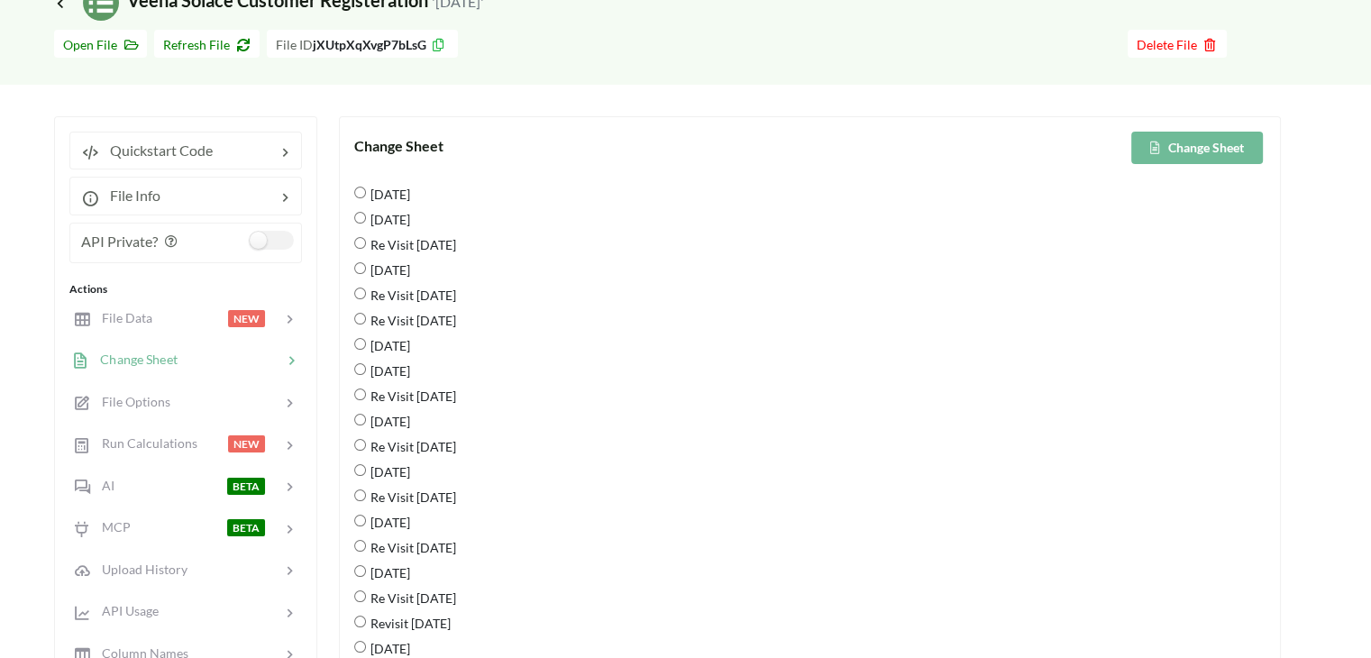
click at [1189, 143] on button "Change Sheet" at bounding box center [1197, 148] width 132 height 32
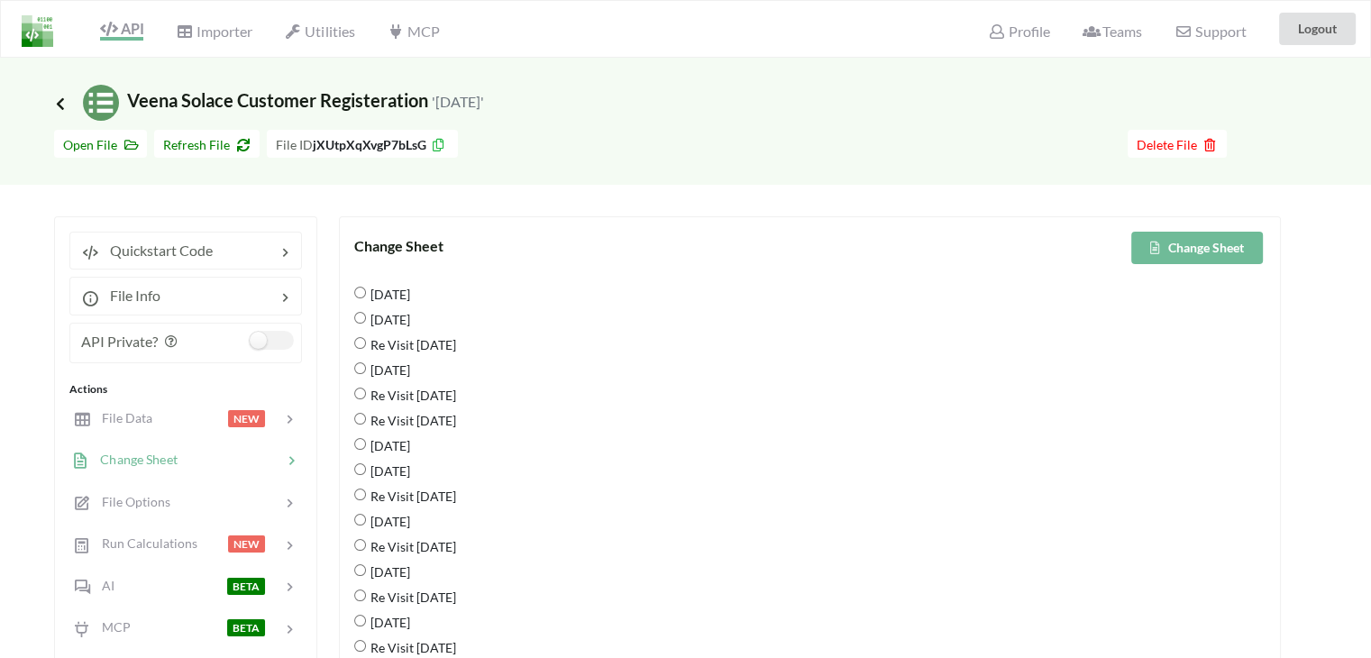
click at [54, 101] on icon at bounding box center [60, 103] width 16 height 14
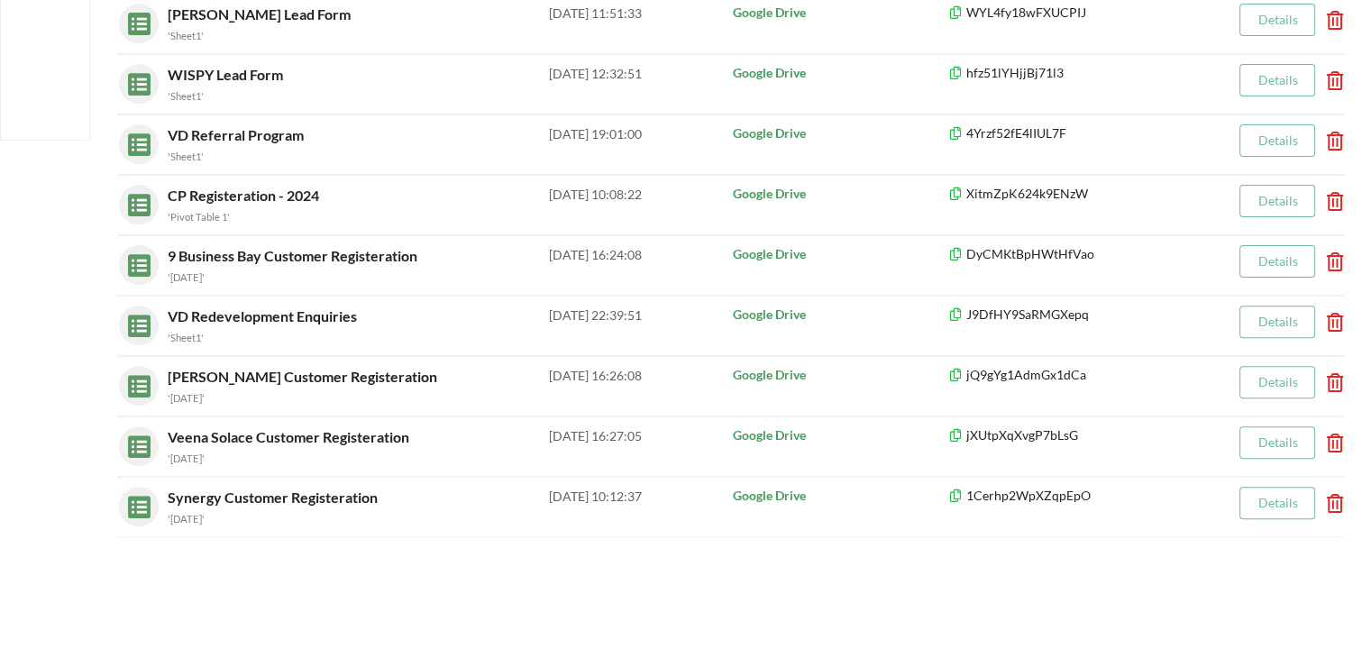
scroll to position [692, 0]
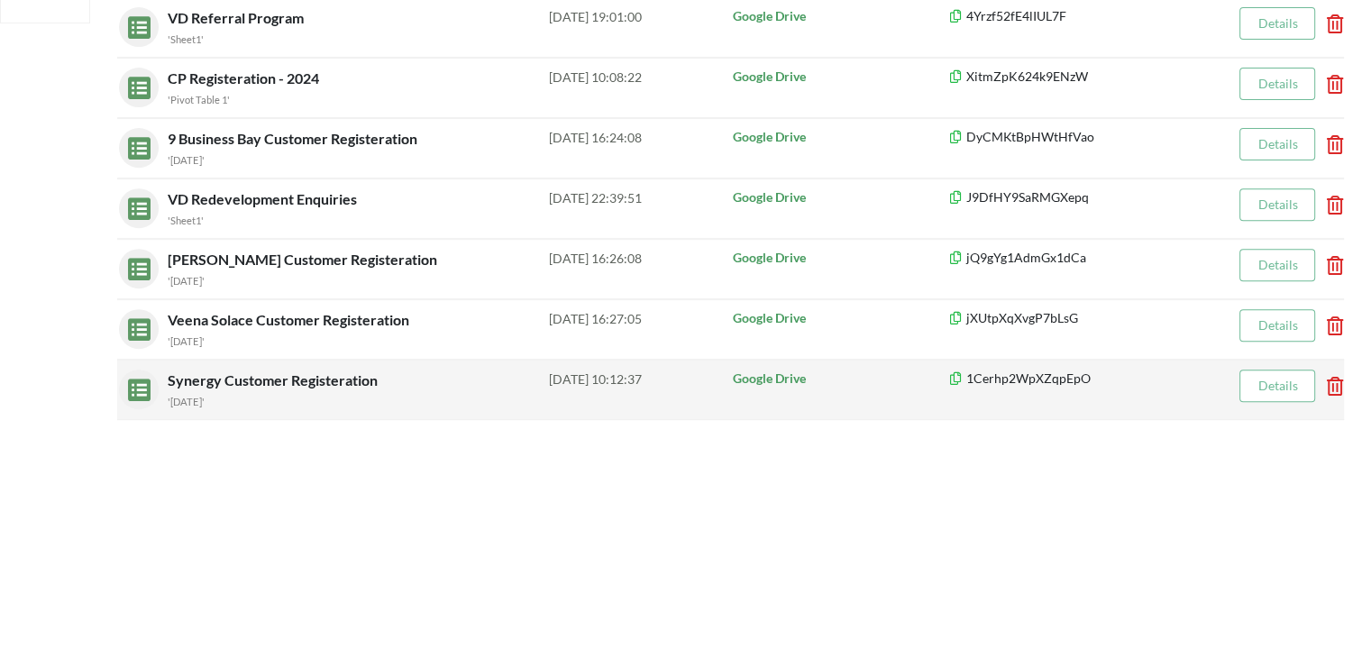
click at [331, 386] on div "Synergy Customer Registeration '[DATE]'" at bounding box center [358, 390] width 381 height 41
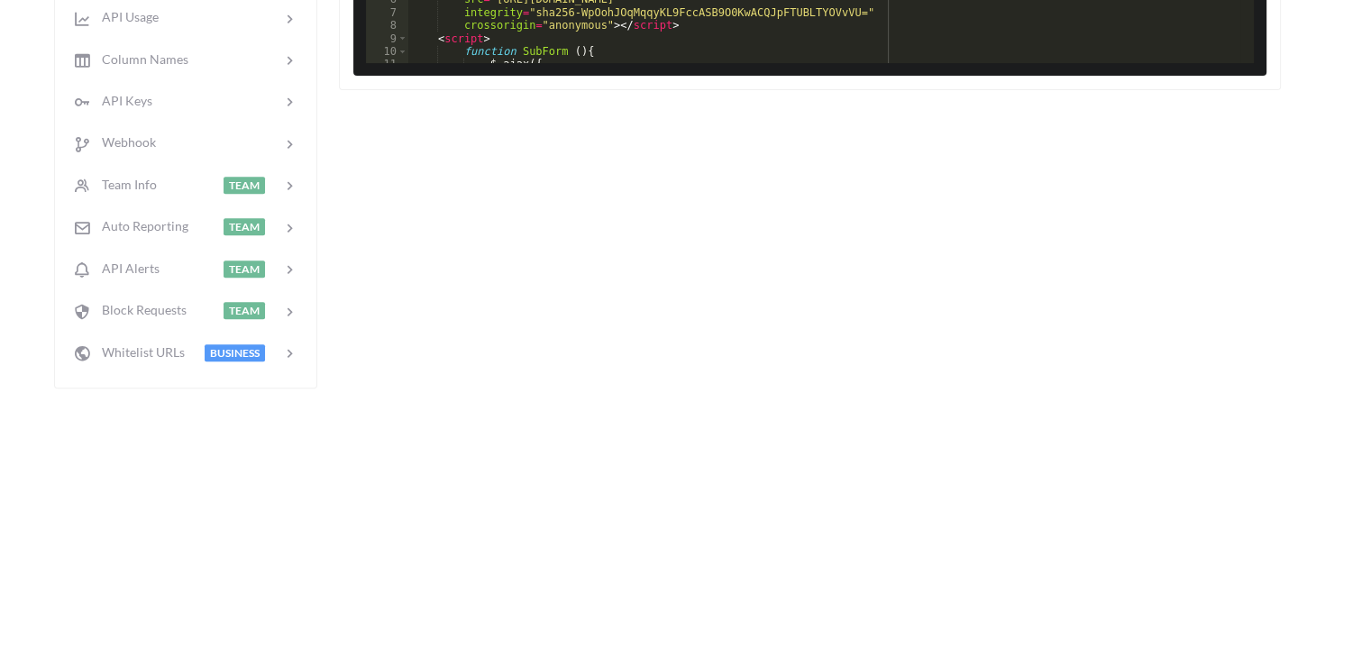
scroll to position [117, 0]
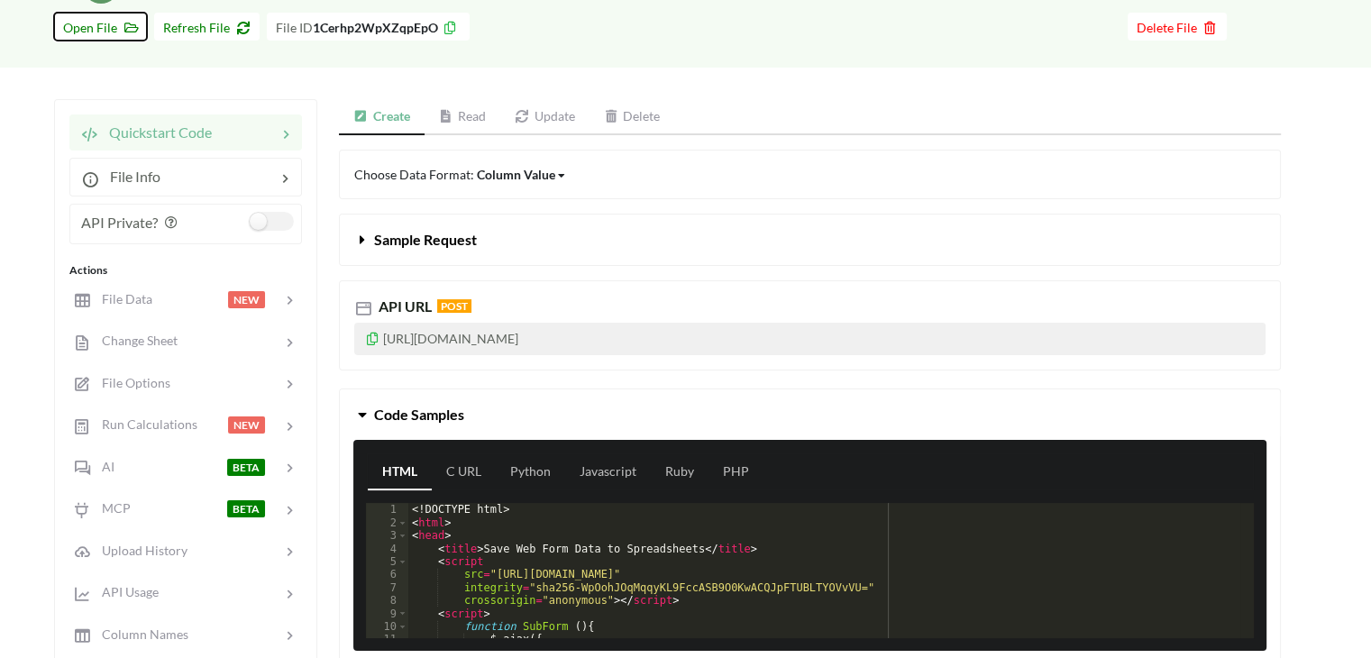
click at [109, 23] on span "Open File" at bounding box center [100, 27] width 75 height 15
click at [151, 344] on span "Change Sheet" at bounding box center [133, 340] width 88 height 15
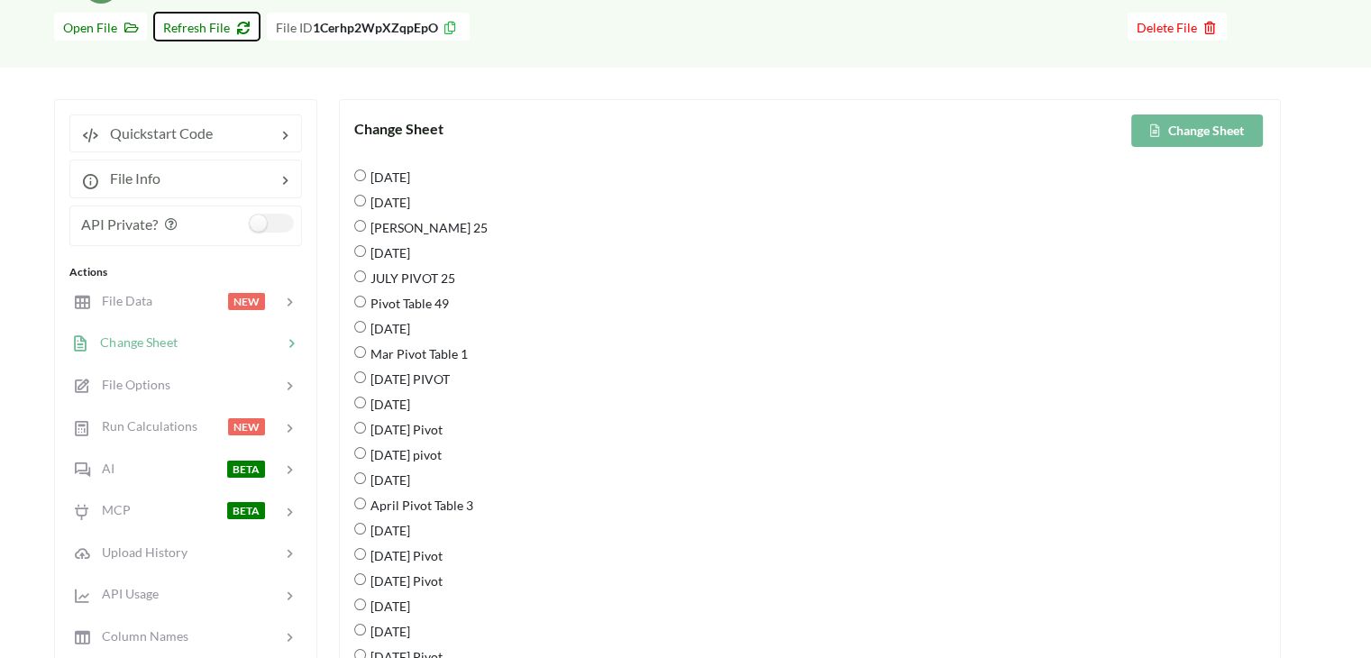
click at [173, 26] on span "Refresh File" at bounding box center [206, 27] width 87 height 15
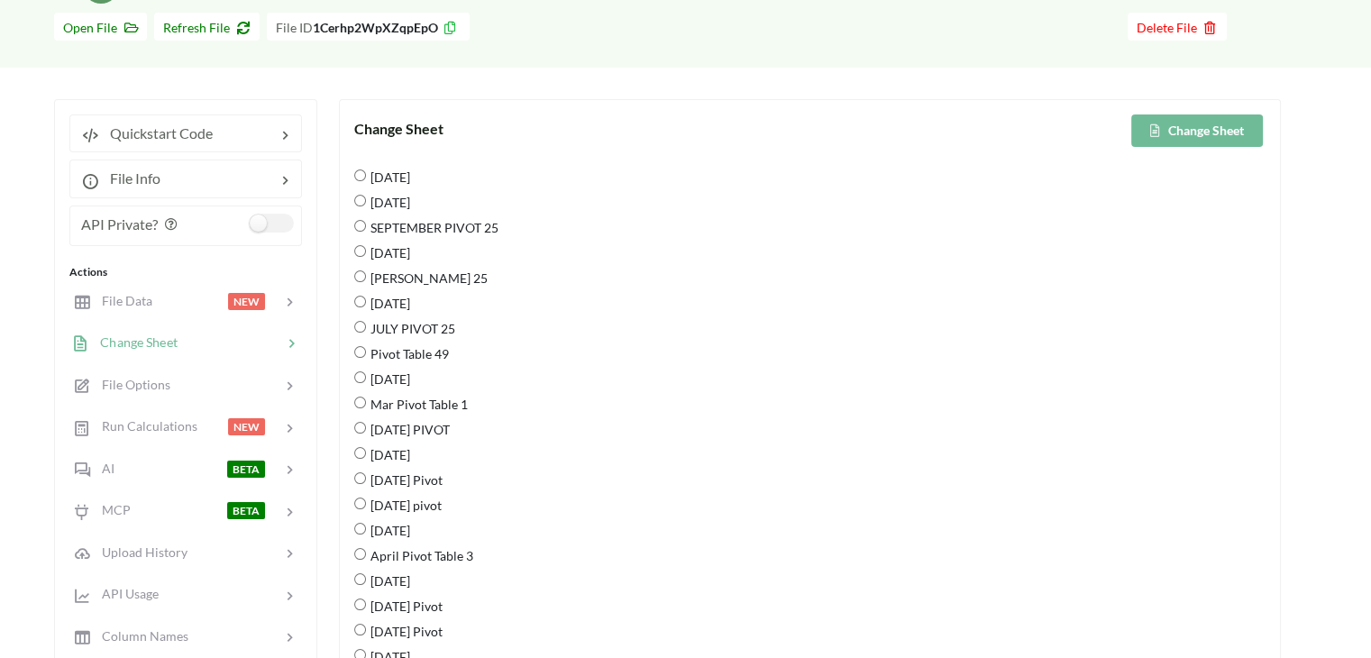
click at [381, 173] on span "[DATE]" at bounding box center [388, 177] width 44 height 38
click at [366, 173] on 2025 "[DATE]" at bounding box center [360, 175] width 12 height 12
radio 2025 "true"
click at [1168, 131] on button "Change Sheet" at bounding box center [1197, 130] width 132 height 32
click at [1251, 132] on button "Change Sheet" at bounding box center [1197, 130] width 132 height 32
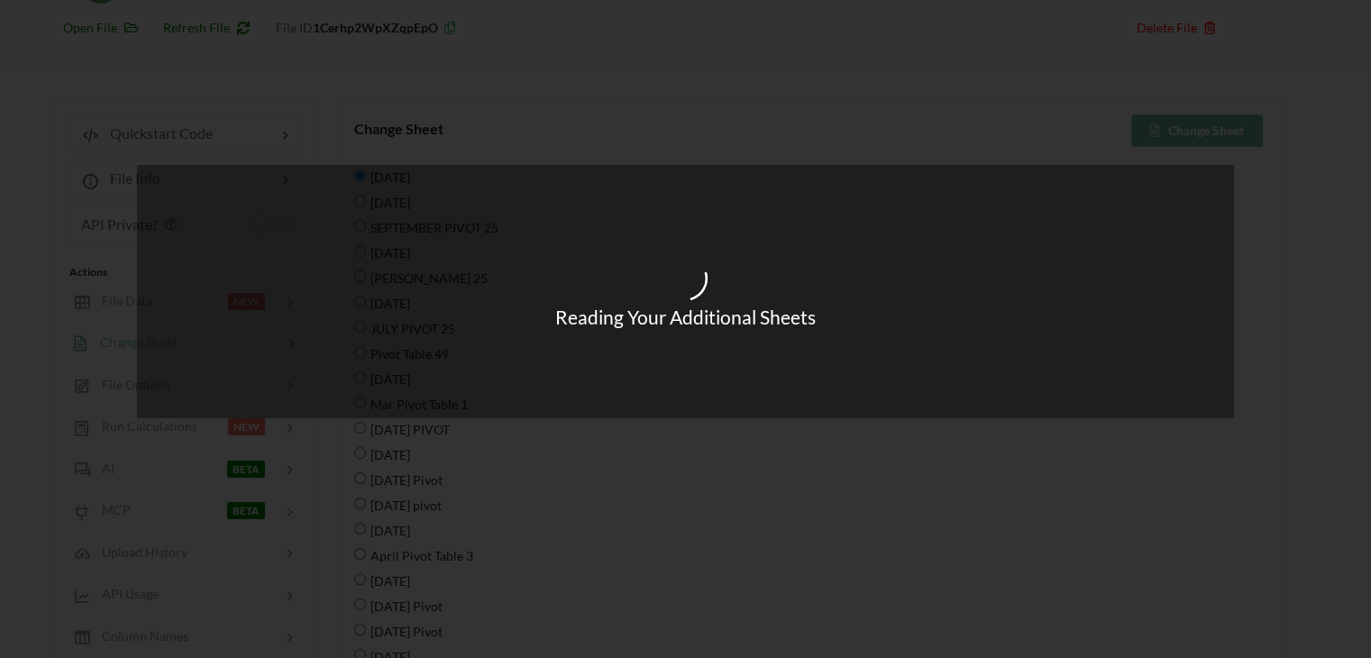
scroll to position [0, 0]
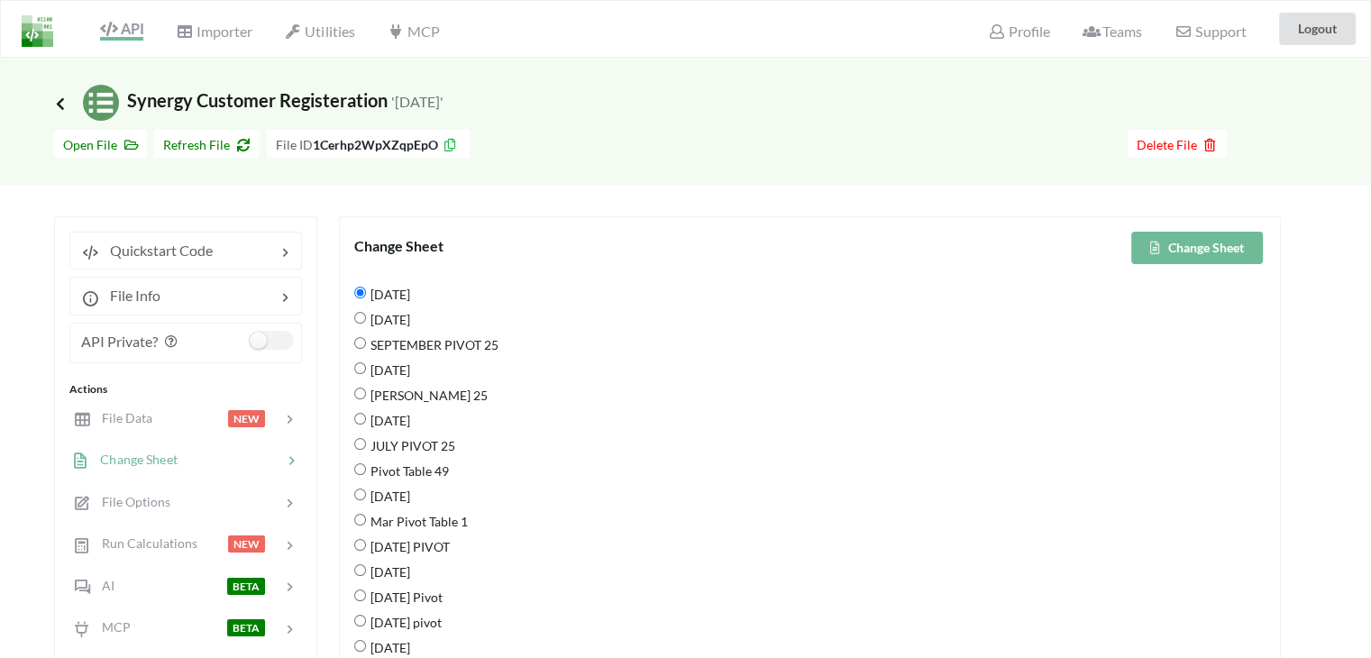
click at [70, 98] on span "Icon Link Synergy Customer Registeration '[DATE]'" at bounding box center [248, 100] width 389 height 22
click at [63, 101] on icon at bounding box center [60, 103] width 16 height 14
